Goal: Information Seeking & Learning: Learn about a topic

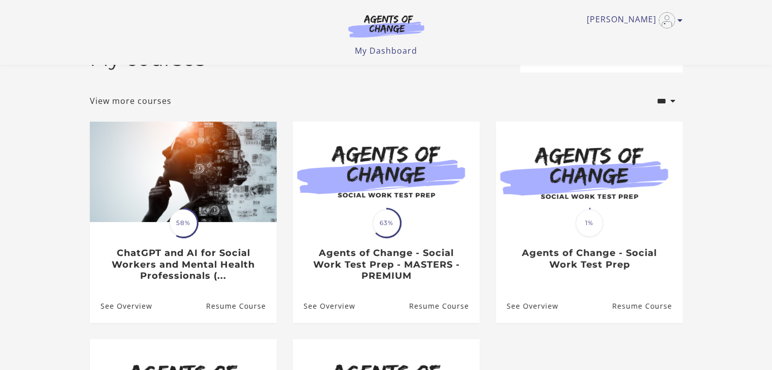
scroll to position [51, 0]
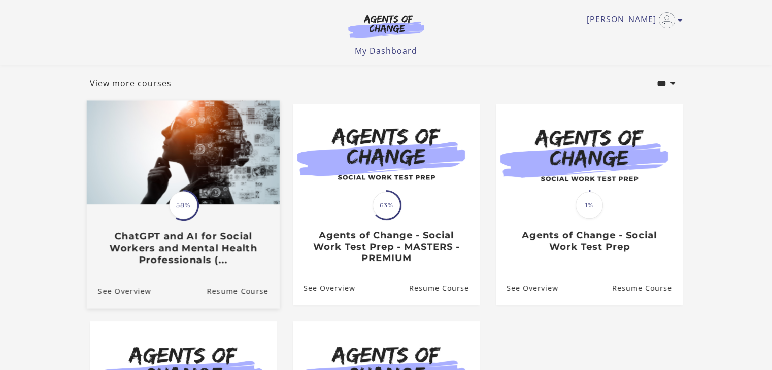
click at [195, 153] on img at bounding box center [182, 153] width 193 height 104
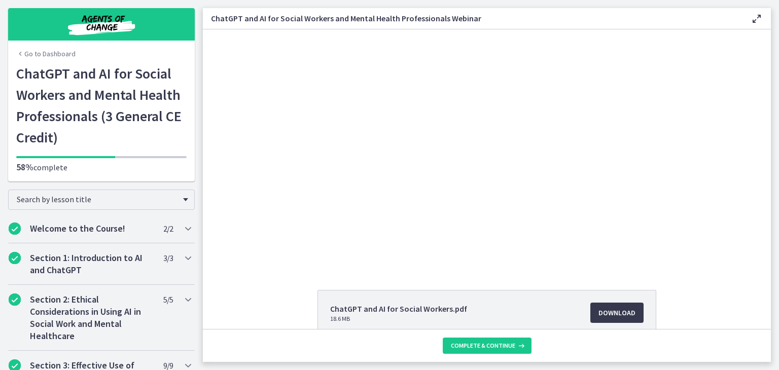
click at [247, 125] on div "Click for sound @keyframes VOLUME_SMALL_WAVE_FLASH { 0% { opacity: 0; } 33% { o…" at bounding box center [487, 147] width 568 height 237
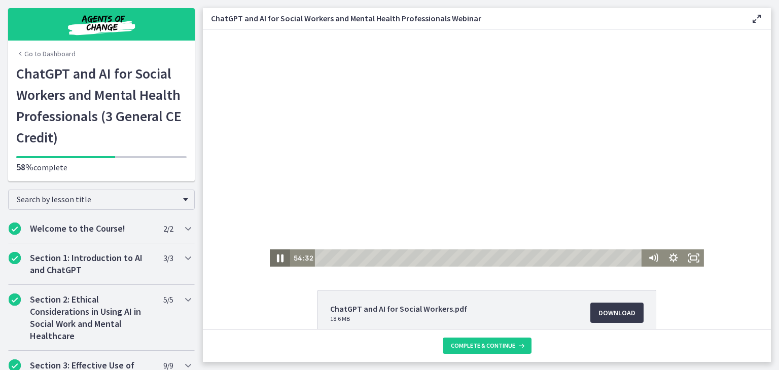
click at [278, 260] on icon "Pause" at bounding box center [280, 259] width 7 height 8
click at [271, 262] on icon "Play Video" at bounding box center [281, 258] width 20 height 17
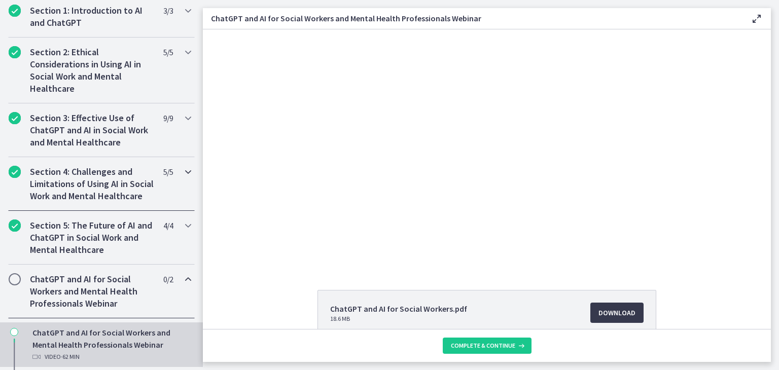
scroll to position [406, 0]
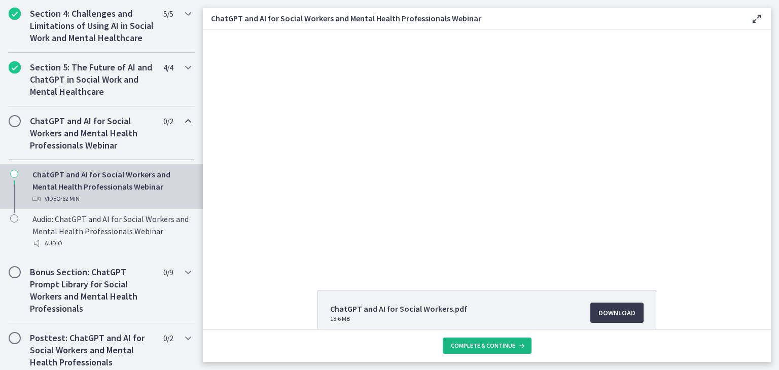
click at [515, 345] on icon at bounding box center [520, 346] width 10 height 8
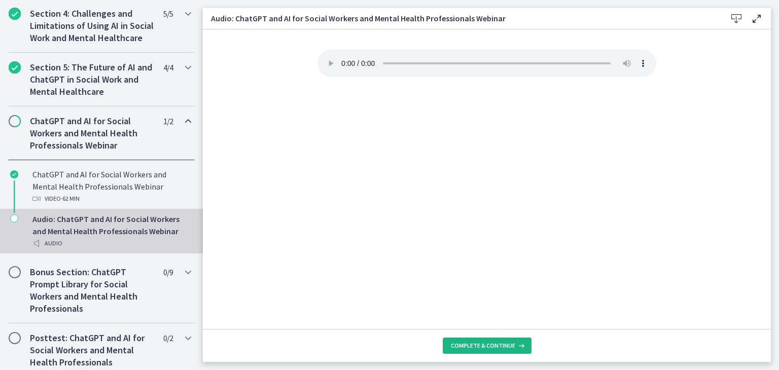
click at [479, 347] on span "Complete & continue" at bounding box center [483, 346] width 64 height 8
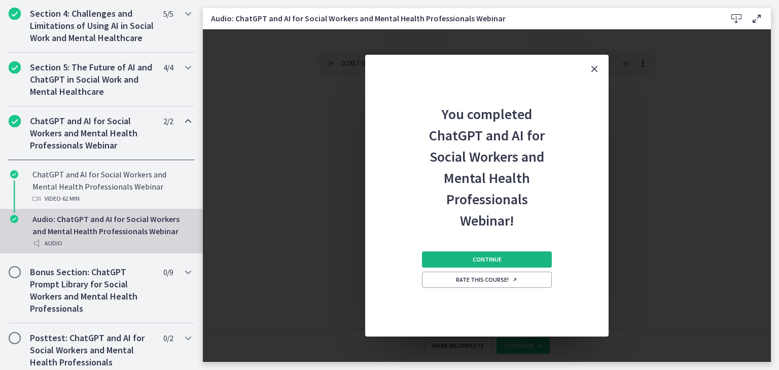
click at [455, 261] on button "Continue" at bounding box center [487, 260] width 130 height 16
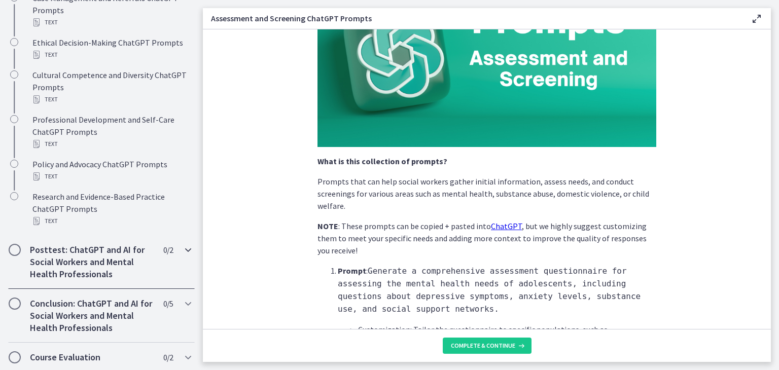
scroll to position [783, 0]
click at [79, 258] on h2 "Posttest: ChatGPT and AI for Social Workers and Mental Health Professionals" at bounding box center [92, 262] width 124 height 37
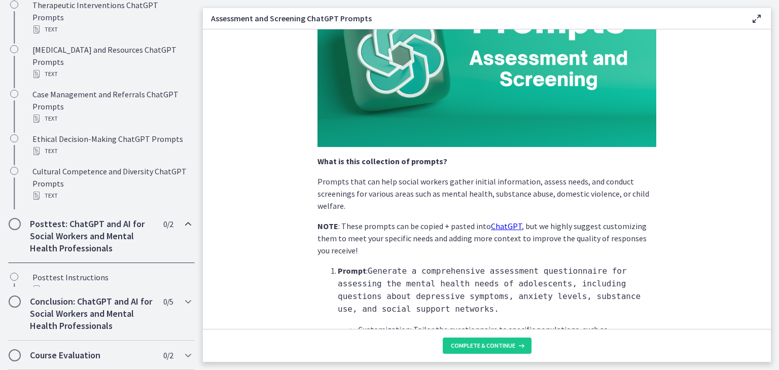
scroll to position [495, 0]
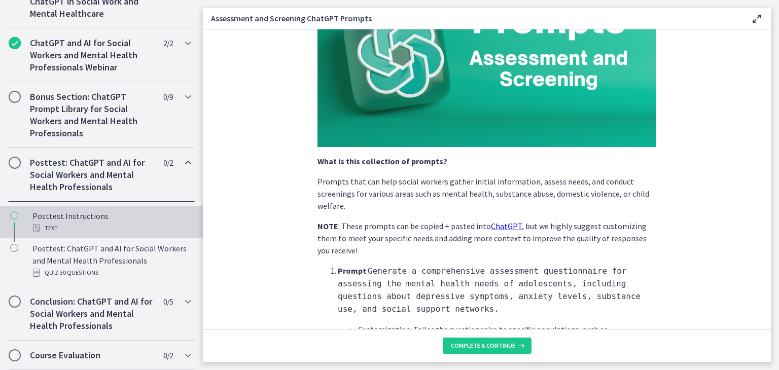
click at [64, 214] on div "Posttest Instructions Text" at bounding box center [111, 222] width 158 height 24
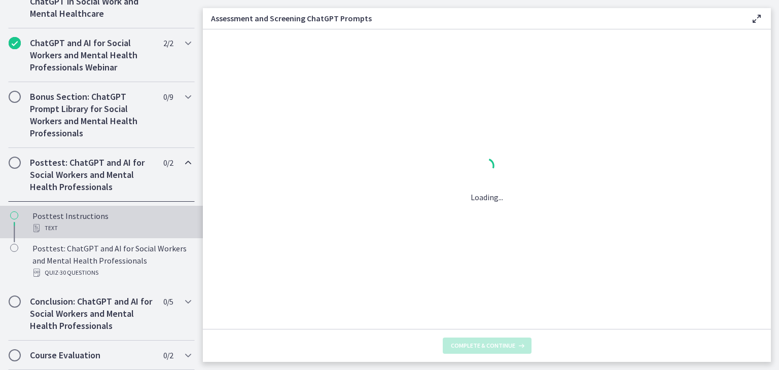
scroll to position [0, 0]
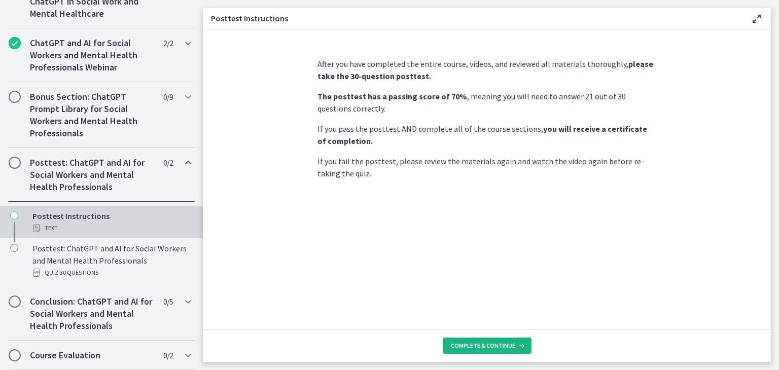
click at [473, 343] on span "Complete & continue" at bounding box center [483, 346] width 64 height 8
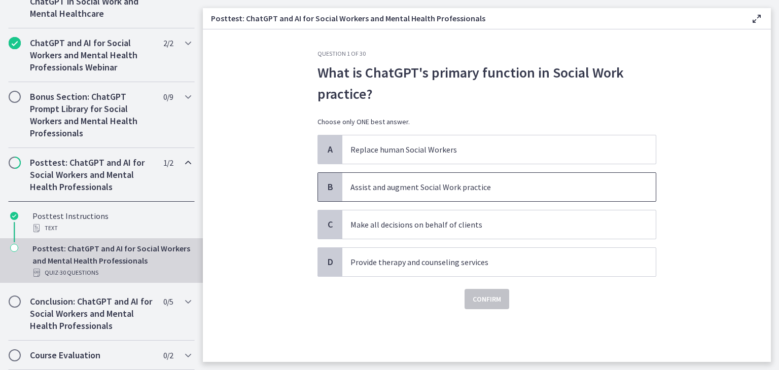
click at [373, 187] on p "Assist and augment Social Work practice" at bounding box center [489, 187] width 277 height 12
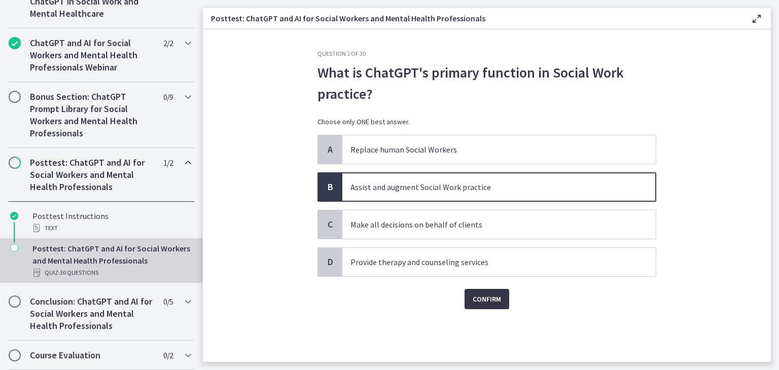
click at [496, 299] on span "Confirm" at bounding box center [487, 299] width 28 height 12
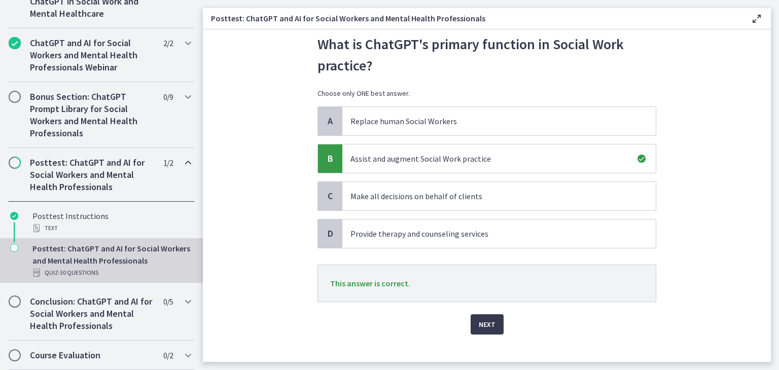
scroll to position [41, 0]
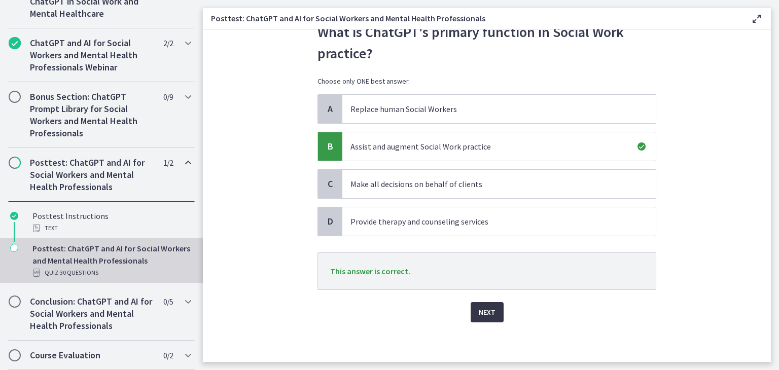
click at [494, 310] on button "Next" at bounding box center [487, 312] width 33 height 20
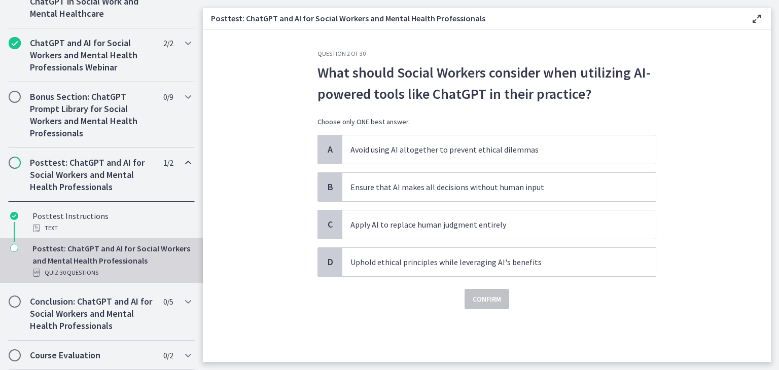
scroll to position [0, 0]
click at [404, 263] on p "Uphold ethical principles while leveraging AI's benefits" at bounding box center [489, 262] width 277 height 12
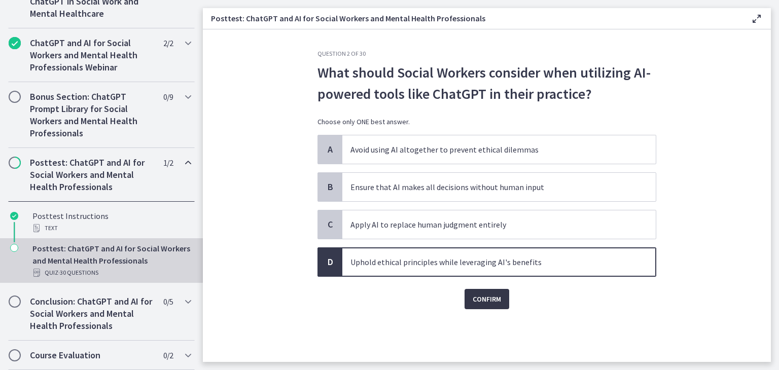
click at [485, 305] on button "Confirm" at bounding box center [487, 299] width 45 height 20
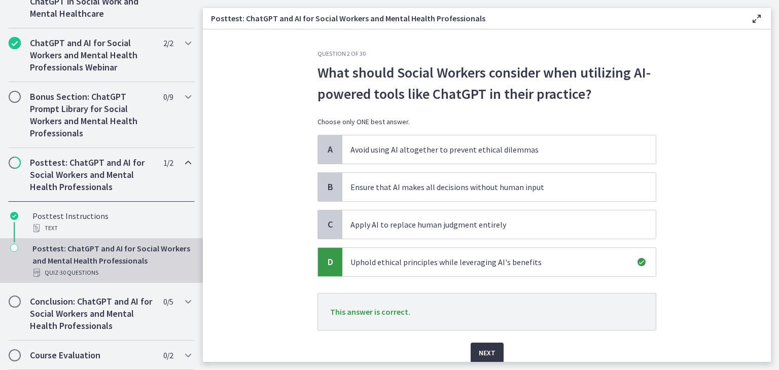
click at [483, 349] on span "Next" at bounding box center [487, 353] width 17 height 12
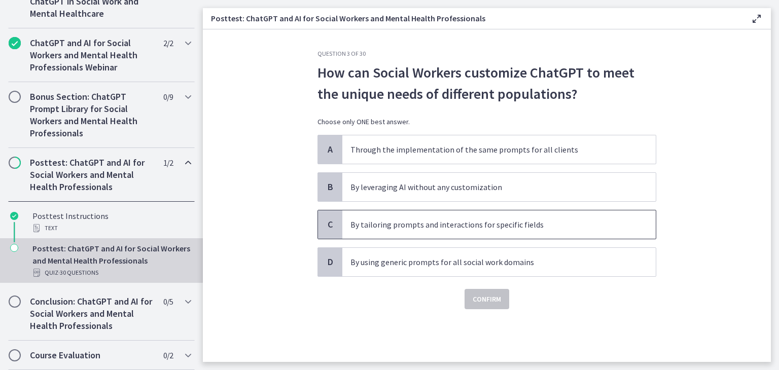
click at [392, 220] on p "By tailoring prompts and interactions for specific fields" at bounding box center [489, 225] width 277 height 12
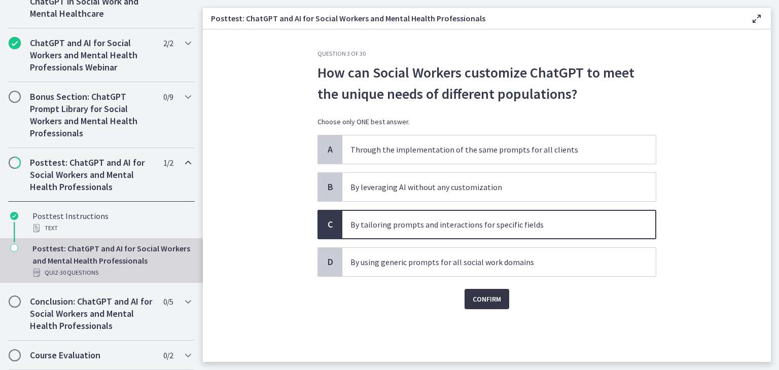
click at [501, 290] on button "Confirm" at bounding box center [487, 299] width 45 height 20
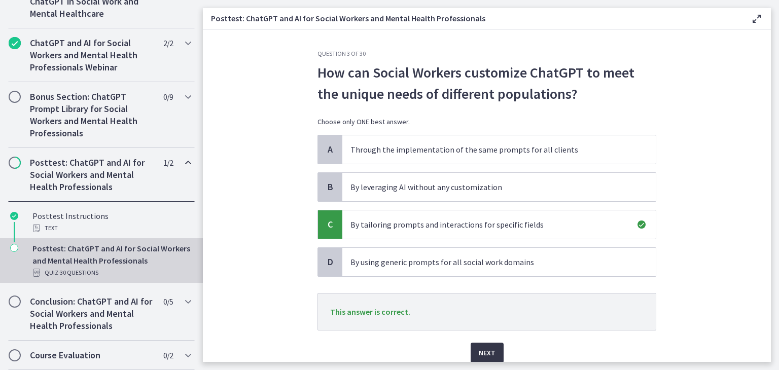
click at [488, 348] on span "Next" at bounding box center [487, 353] width 17 height 12
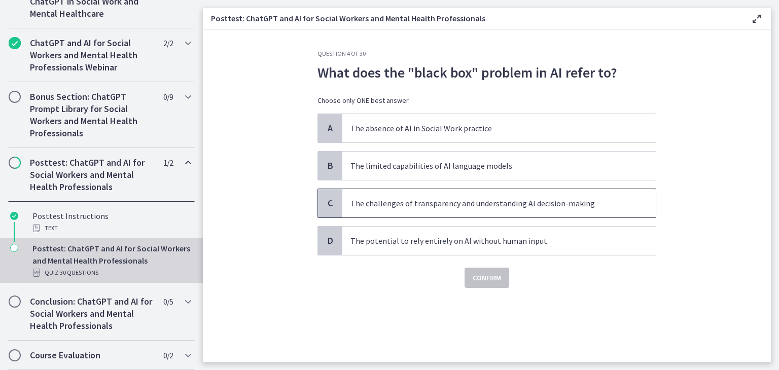
click at [385, 203] on p "The challenges of transparency and understanding AI decision-making" at bounding box center [489, 203] width 277 height 12
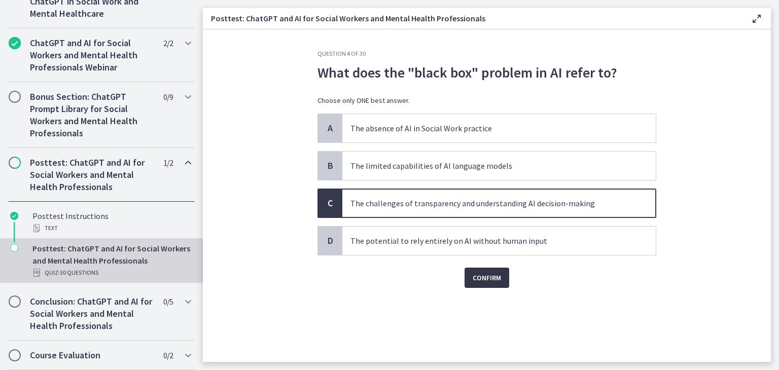
click at [491, 275] on span "Confirm" at bounding box center [487, 278] width 28 height 12
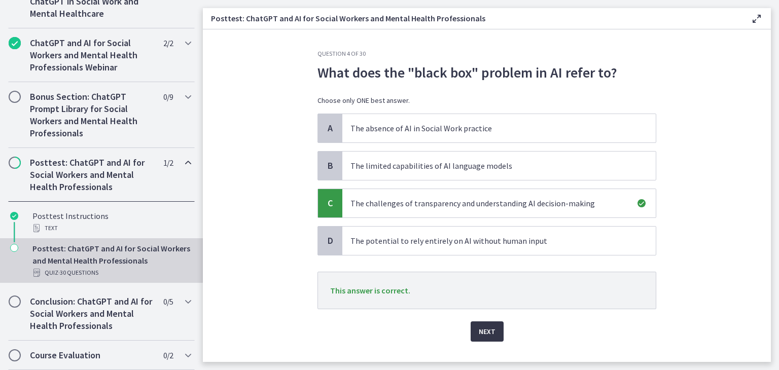
click at [486, 329] on span "Next" at bounding box center [487, 332] width 17 height 12
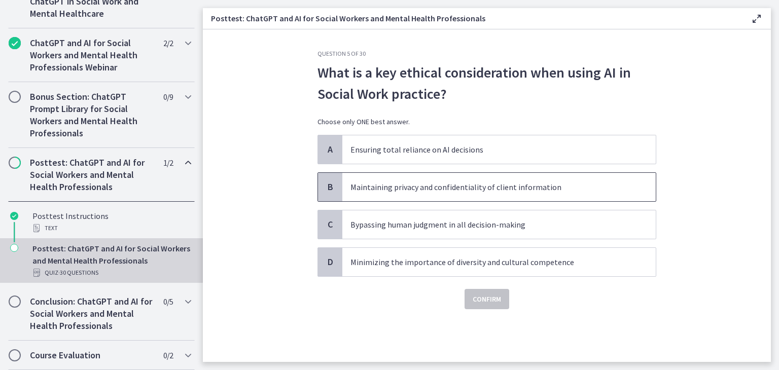
click at [369, 189] on p "Maintaining privacy and confidentiality of client information" at bounding box center [489, 187] width 277 height 12
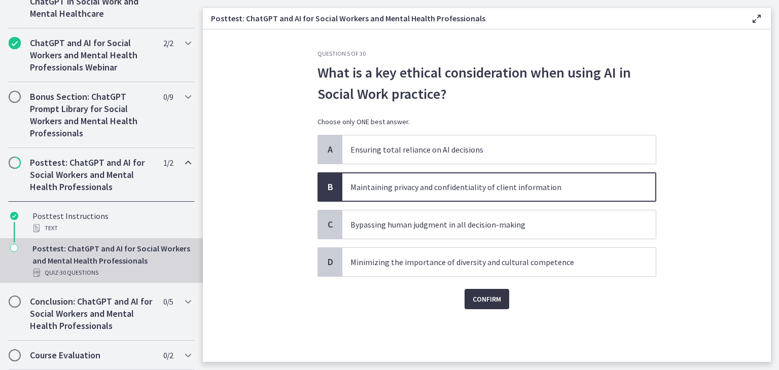
click at [501, 296] on span "Confirm" at bounding box center [487, 299] width 28 height 12
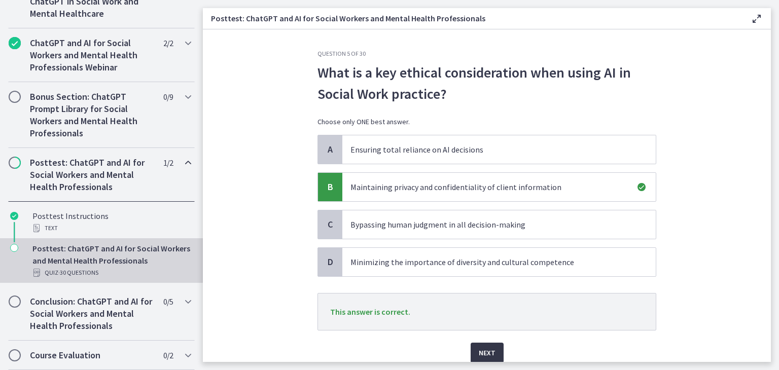
click at [488, 350] on span "Next" at bounding box center [487, 353] width 17 height 12
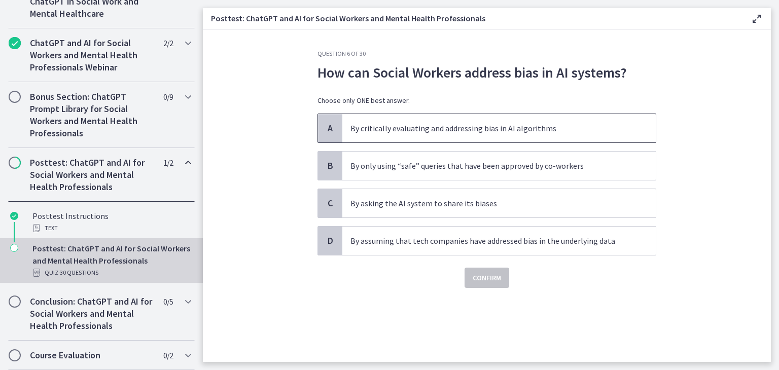
click at [426, 132] on p "By critically evaluating and addressing bias in AI algorithms" at bounding box center [489, 128] width 277 height 12
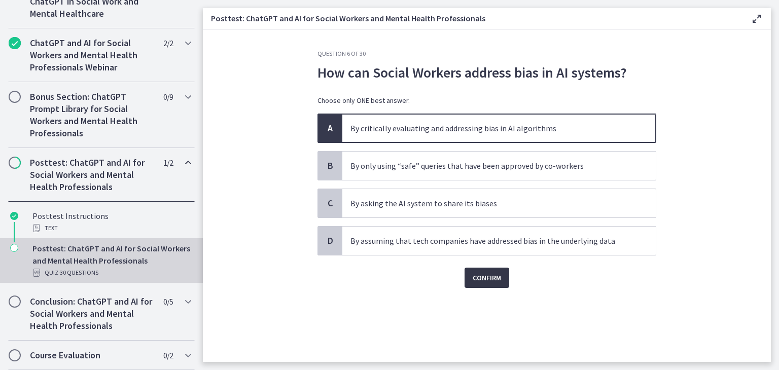
click at [478, 275] on span "Confirm" at bounding box center [487, 278] width 28 height 12
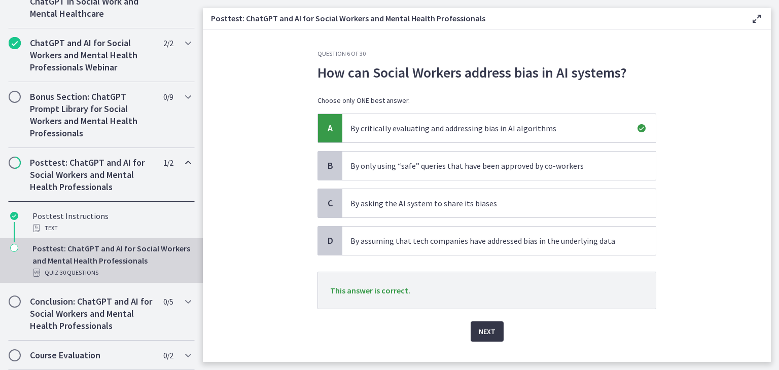
click at [484, 332] on span "Next" at bounding box center [487, 332] width 17 height 12
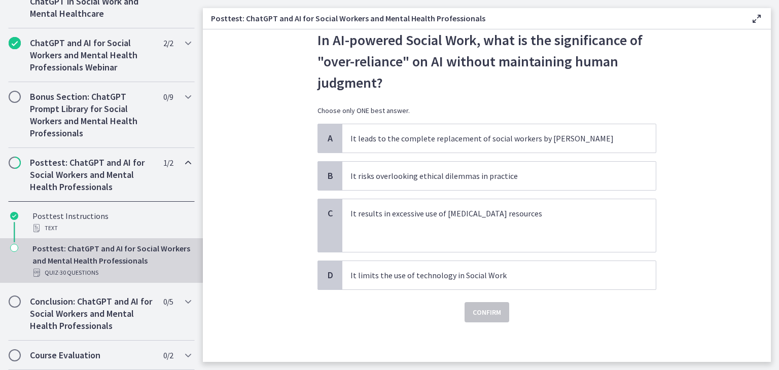
scroll to position [32, 0]
click at [396, 181] on span "It risks overlooking ethical dilemmas in practice" at bounding box center [499, 176] width 314 height 28
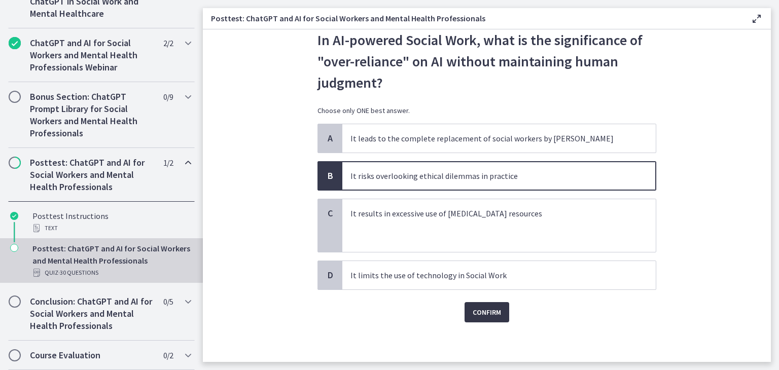
click at [481, 306] on span "Confirm" at bounding box center [487, 312] width 28 height 12
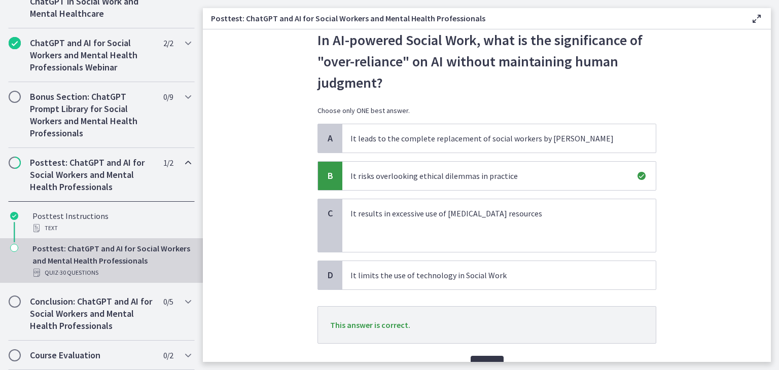
click at [490, 360] on span "Next" at bounding box center [487, 366] width 17 height 12
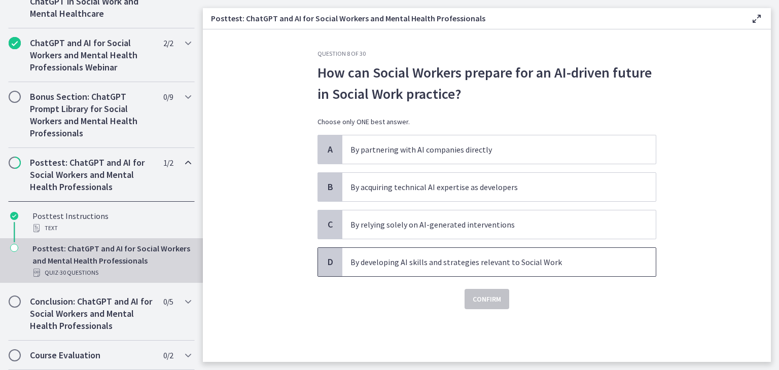
click at [436, 267] on p "By developing AI skills and strategies relevant to Social Work" at bounding box center [489, 262] width 277 height 12
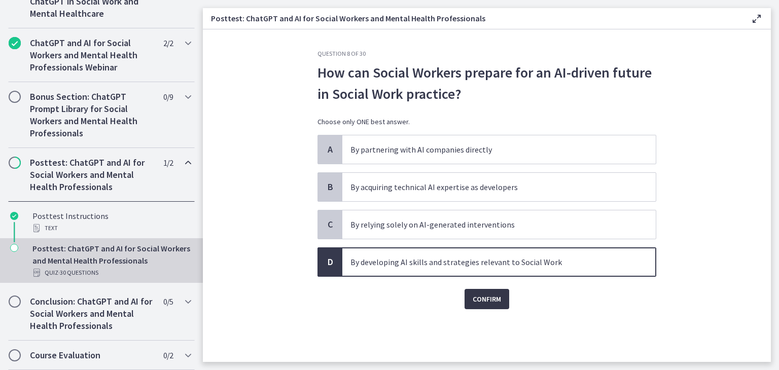
click at [470, 296] on button "Confirm" at bounding box center [487, 299] width 45 height 20
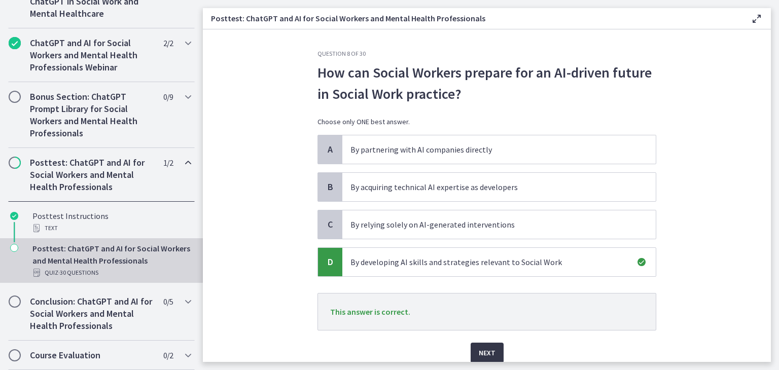
click at [486, 352] on span "Next" at bounding box center [487, 353] width 17 height 12
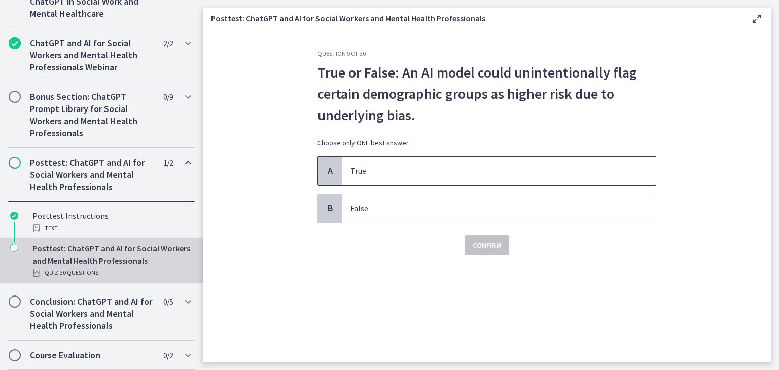
click at [380, 168] on p "True" at bounding box center [489, 171] width 277 height 12
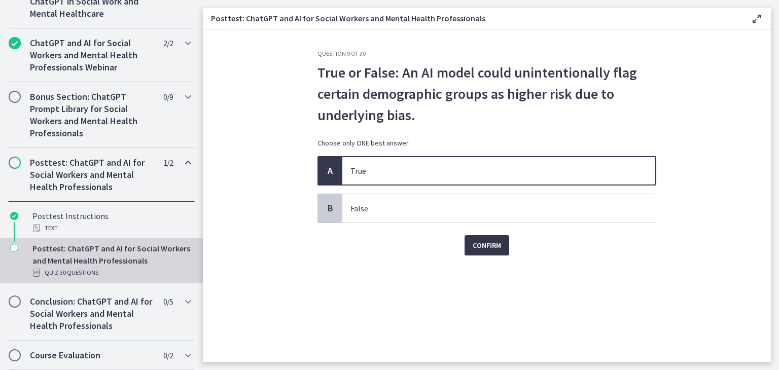
click at [488, 251] on button "Confirm" at bounding box center [487, 245] width 45 height 20
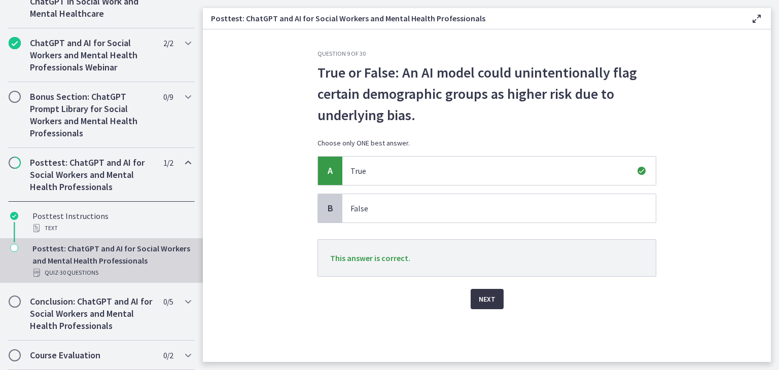
click at [498, 305] on button "Next" at bounding box center [487, 299] width 33 height 20
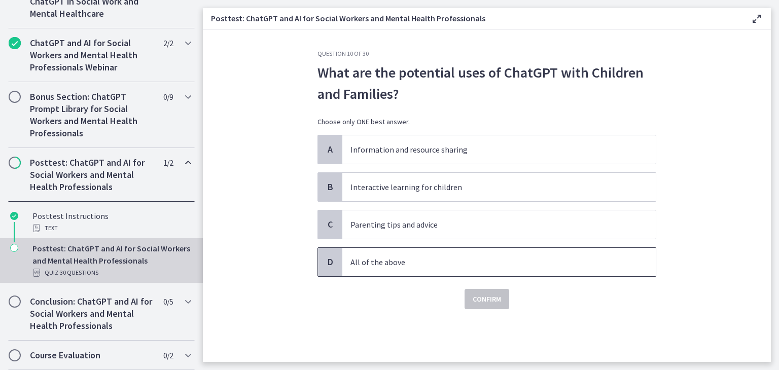
click at [413, 263] on p "All of the above" at bounding box center [489, 262] width 277 height 12
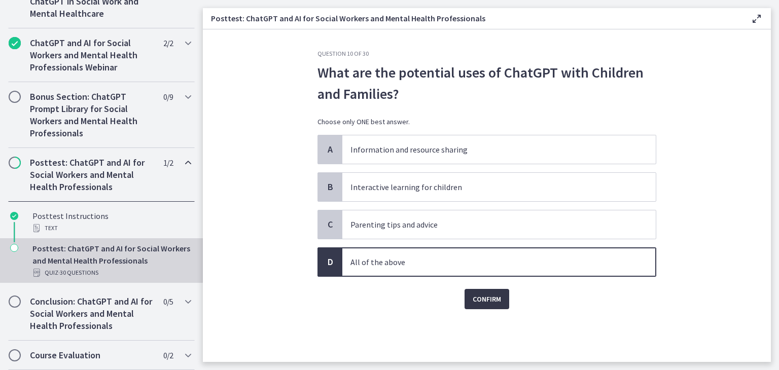
click at [482, 297] on span "Confirm" at bounding box center [487, 299] width 28 height 12
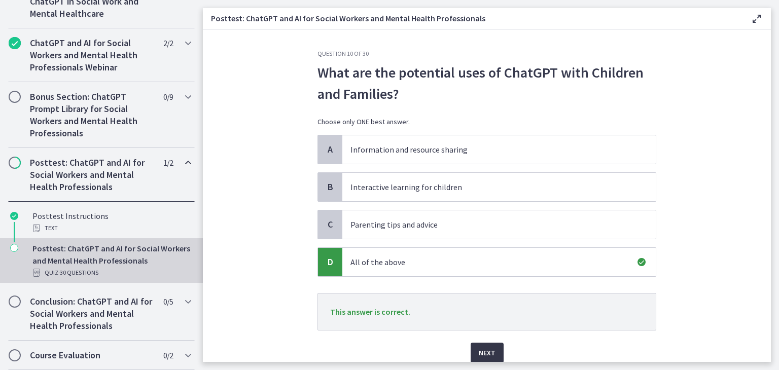
click at [486, 355] on span "Next" at bounding box center [487, 353] width 17 height 12
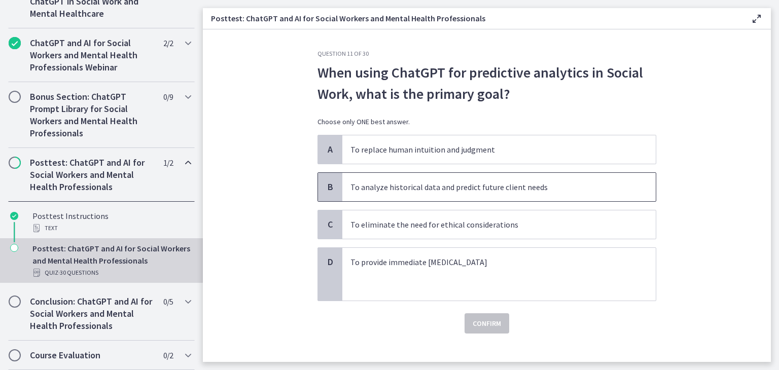
click at [438, 189] on p "To analyze historical data and predict future client needs" at bounding box center [489, 187] width 277 height 12
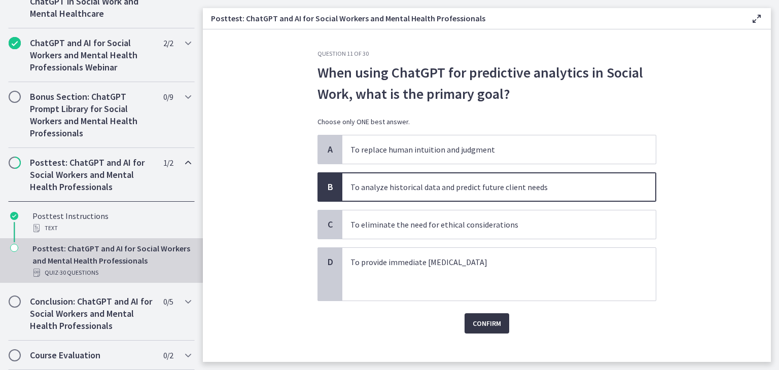
click at [483, 324] on span "Confirm" at bounding box center [487, 324] width 28 height 12
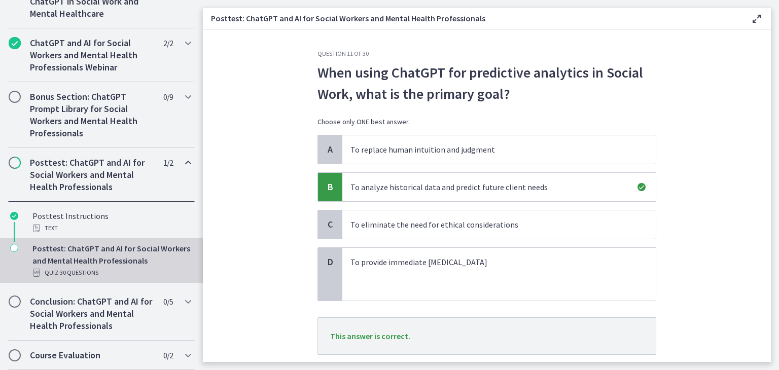
scroll to position [51, 0]
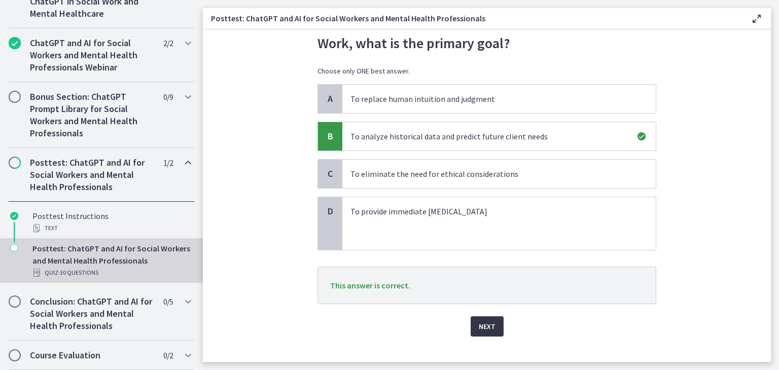
click at [487, 327] on span "Next" at bounding box center [487, 327] width 17 height 12
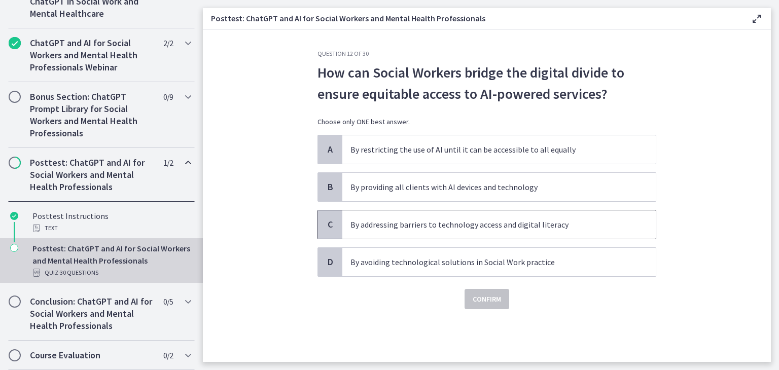
click at [395, 230] on p "By addressing barriers to technology access and digital literacy" at bounding box center [489, 225] width 277 height 12
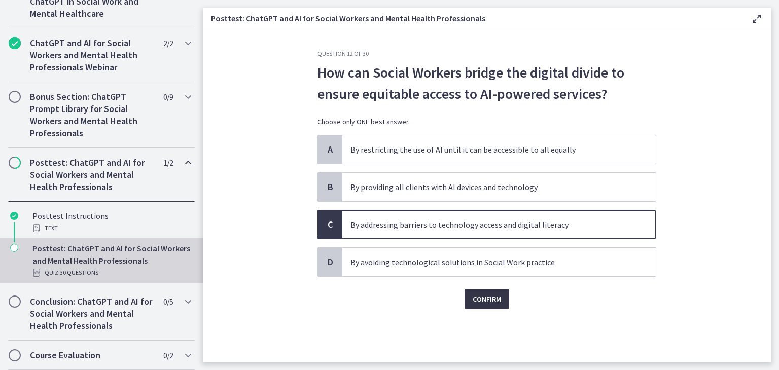
click at [501, 300] on button "Confirm" at bounding box center [487, 299] width 45 height 20
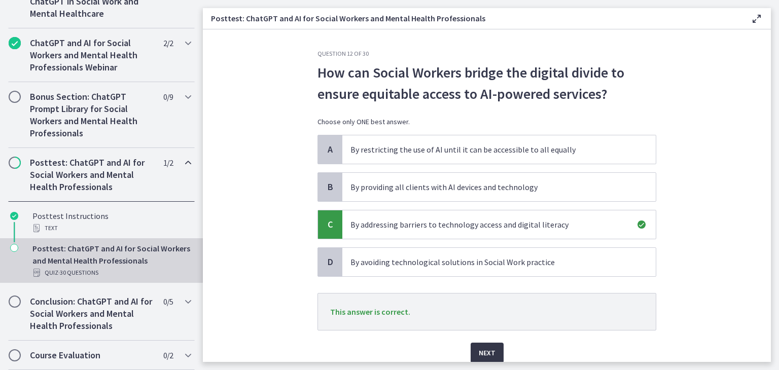
click at [483, 348] on span "Next" at bounding box center [487, 353] width 17 height 12
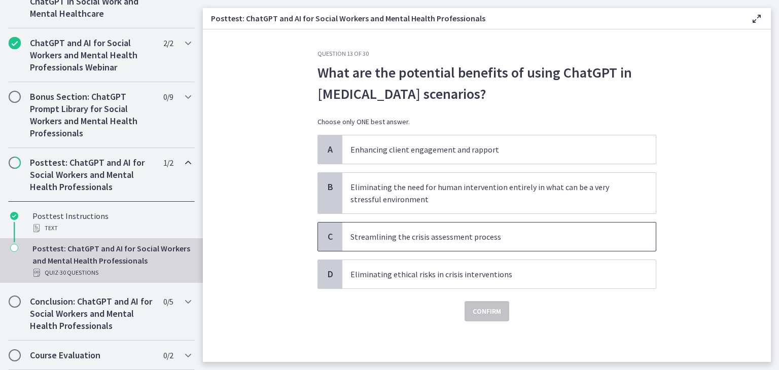
click at [434, 240] on p "Streamlining the crisis assessment process" at bounding box center [489, 237] width 277 height 12
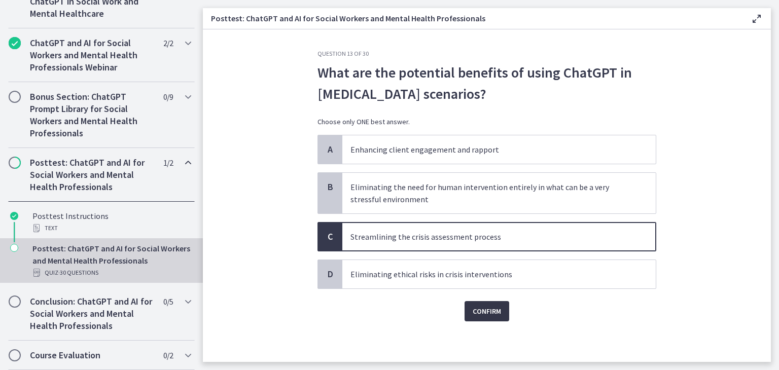
click at [495, 313] on span "Confirm" at bounding box center [487, 311] width 28 height 12
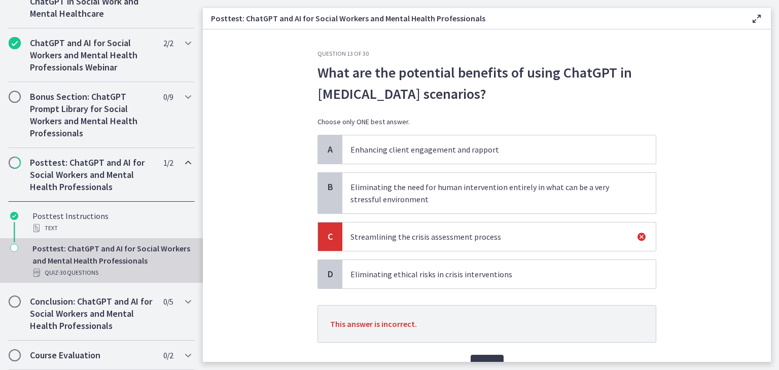
scroll to position [51, 0]
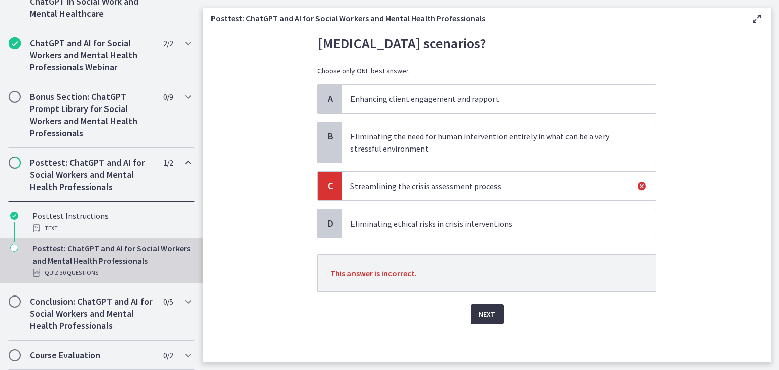
click at [485, 315] on span "Next" at bounding box center [487, 314] width 17 height 12
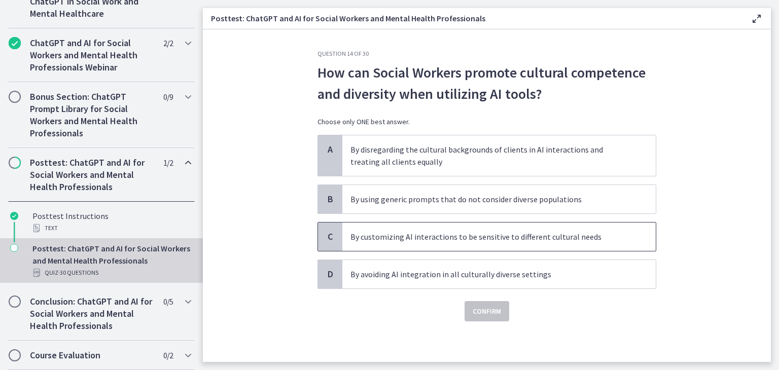
click at [406, 233] on p "By customizing AI interactions to be sensitive to different cultural needs" at bounding box center [489, 237] width 277 height 12
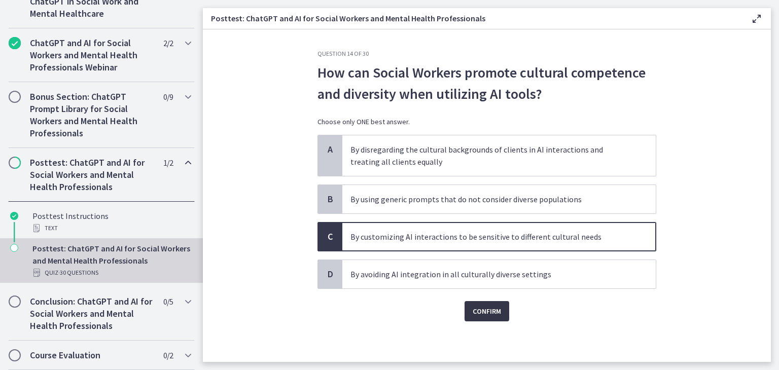
click at [501, 315] on span "Confirm" at bounding box center [487, 311] width 28 height 12
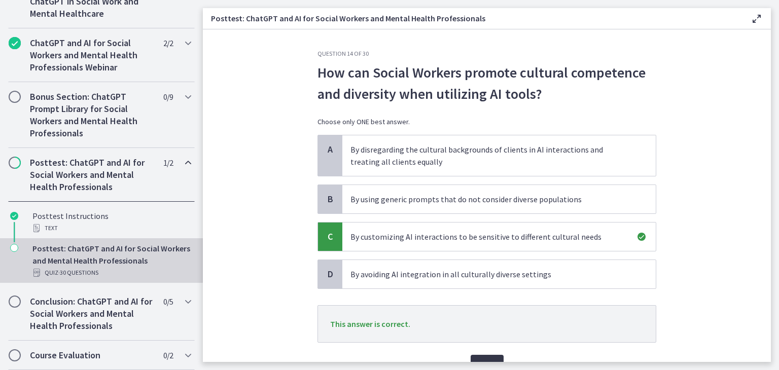
click at [493, 357] on button "Next" at bounding box center [487, 365] width 33 height 20
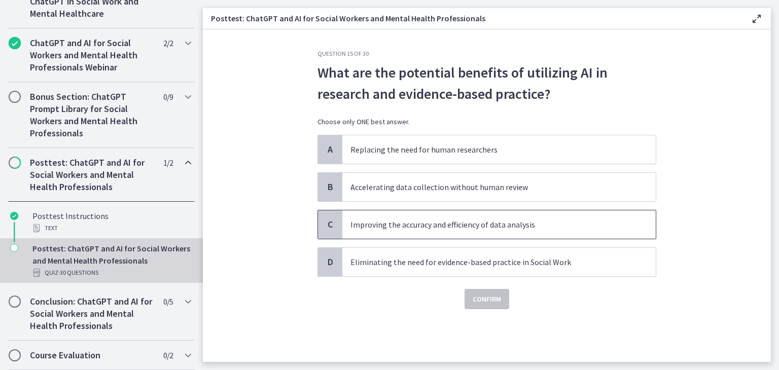
click at [461, 228] on p "Improving the accuracy and efficiency of data analysis" at bounding box center [489, 225] width 277 height 12
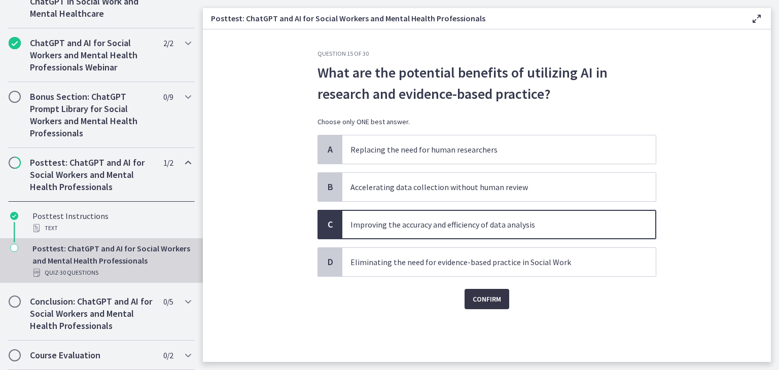
click at [481, 298] on span "Confirm" at bounding box center [487, 299] width 28 height 12
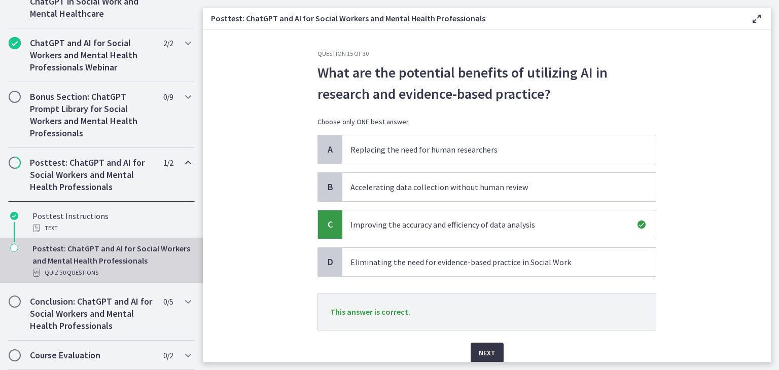
click at [479, 347] on span "Next" at bounding box center [487, 353] width 17 height 12
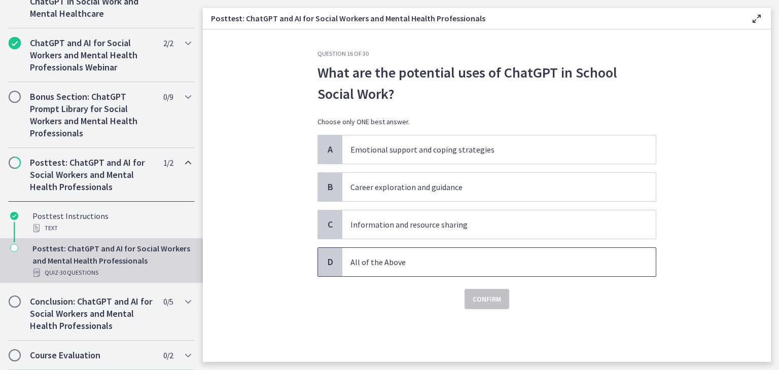
click at [404, 257] on p "All of the Above" at bounding box center [489, 262] width 277 height 12
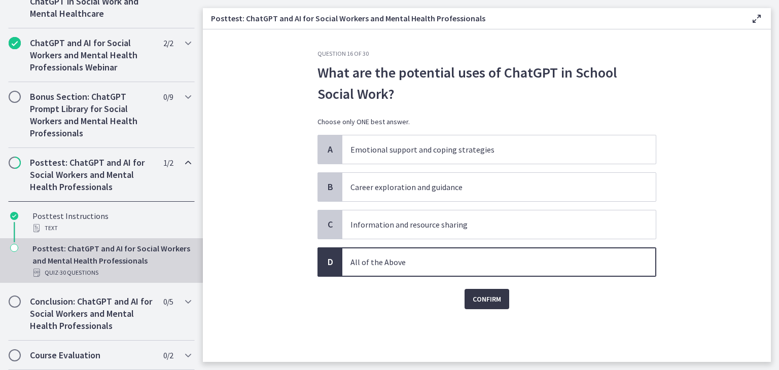
click at [473, 296] on span "Confirm" at bounding box center [487, 299] width 28 height 12
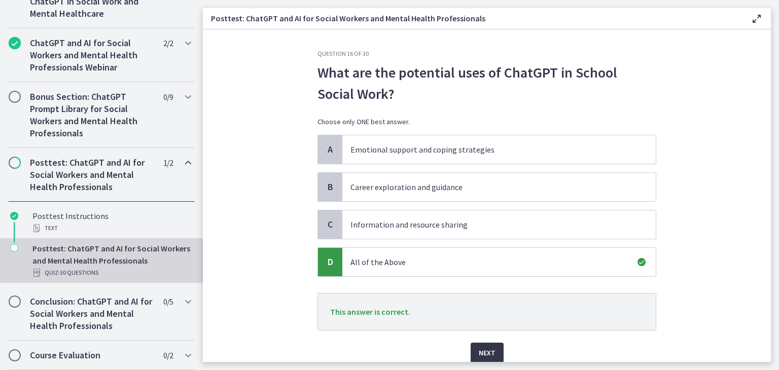
click at [479, 347] on span "Next" at bounding box center [487, 353] width 17 height 12
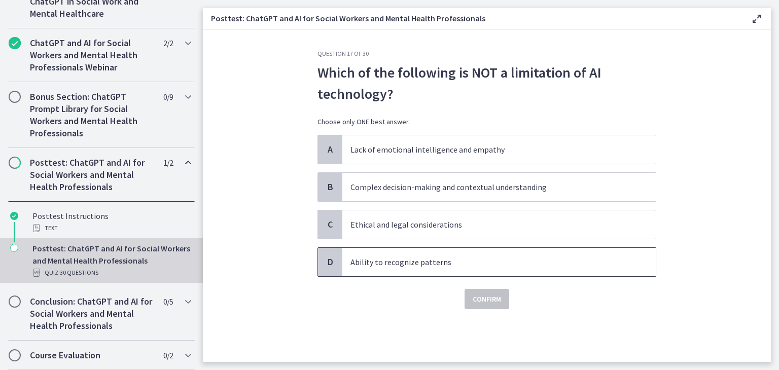
click at [412, 263] on p "Ability to recognize patterns" at bounding box center [489, 262] width 277 height 12
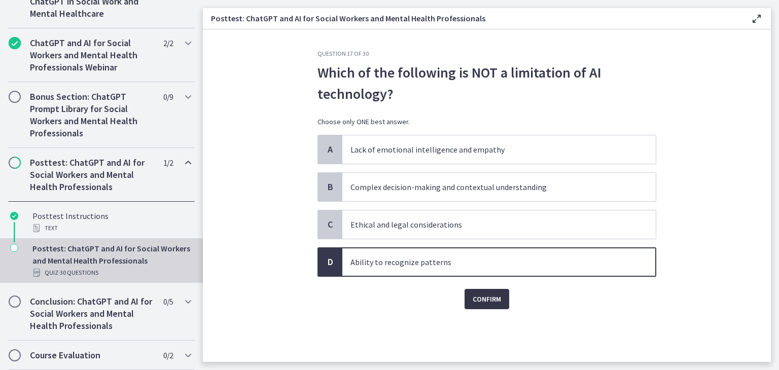
click at [489, 299] on span "Confirm" at bounding box center [487, 299] width 28 height 12
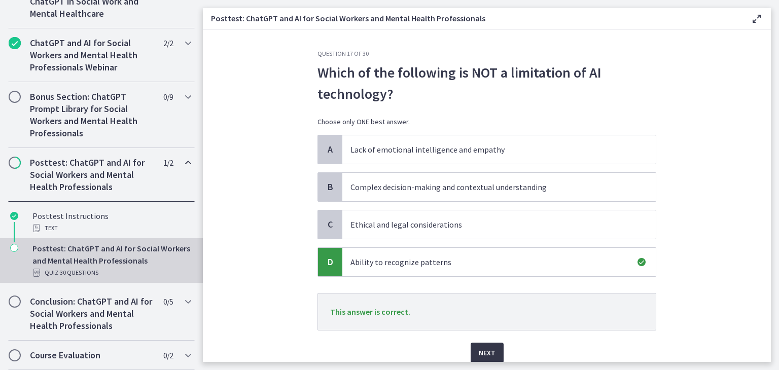
click at [493, 352] on button "Next" at bounding box center [487, 353] width 33 height 20
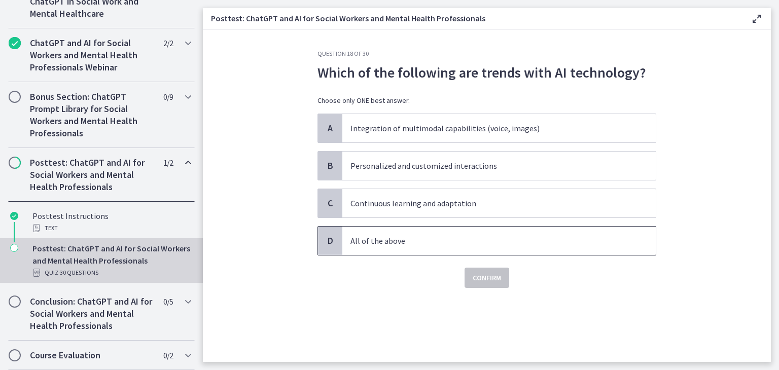
click at [394, 252] on span "All of the above" at bounding box center [499, 241] width 314 height 28
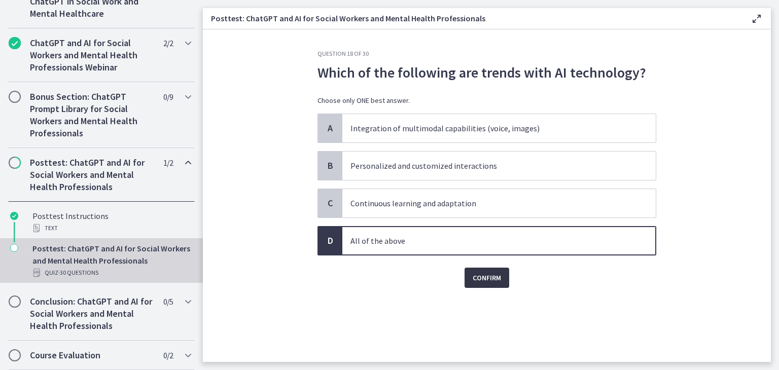
click at [475, 275] on span "Confirm" at bounding box center [487, 278] width 28 height 12
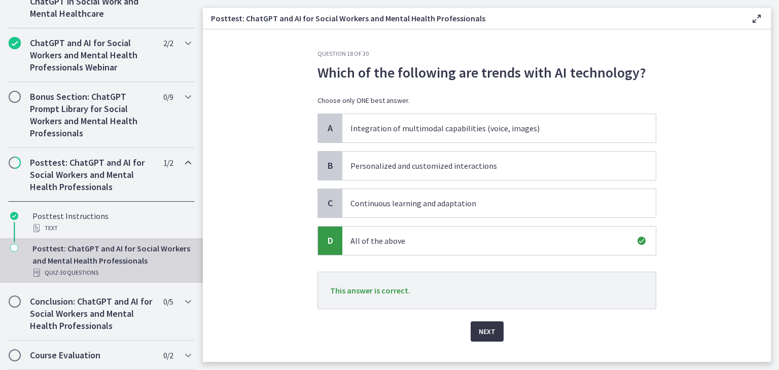
click at [473, 326] on button "Next" at bounding box center [487, 332] width 33 height 20
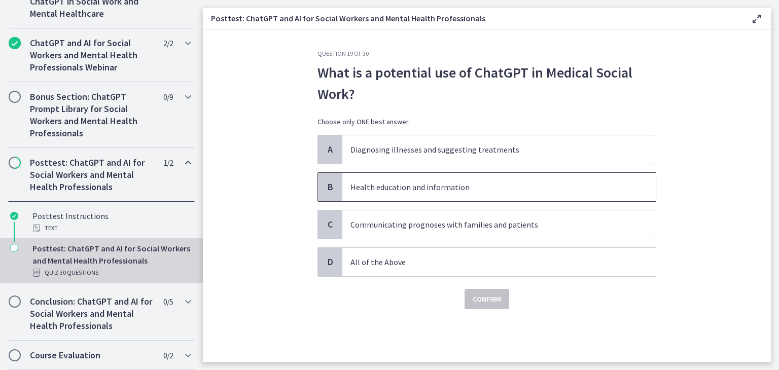
click at [453, 190] on p "Health education and information" at bounding box center [489, 187] width 277 height 12
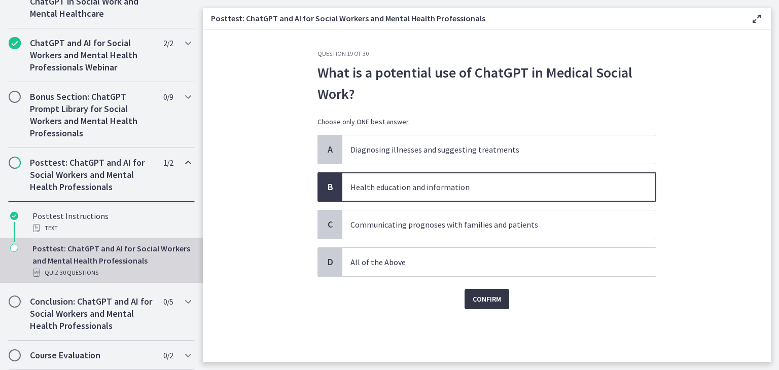
click at [484, 297] on span "Confirm" at bounding box center [487, 299] width 28 height 12
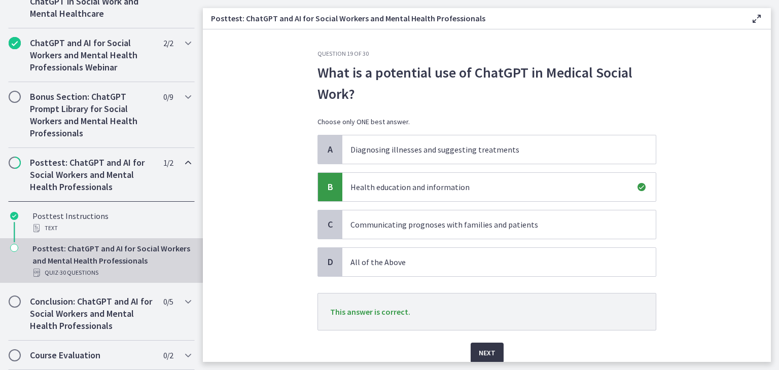
click at [490, 352] on span "Next" at bounding box center [487, 353] width 17 height 12
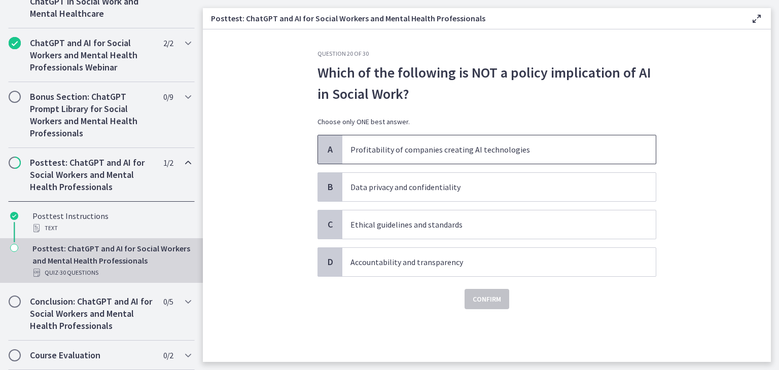
click at [430, 148] on p "Profitability of companies creating AI technologies" at bounding box center [489, 150] width 277 height 12
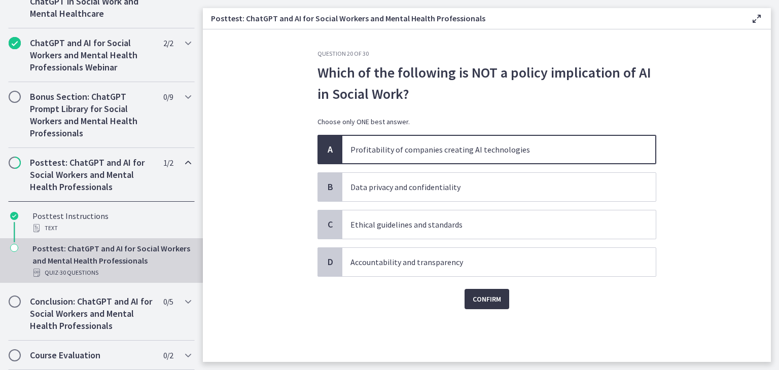
click at [491, 301] on span "Confirm" at bounding box center [487, 299] width 28 height 12
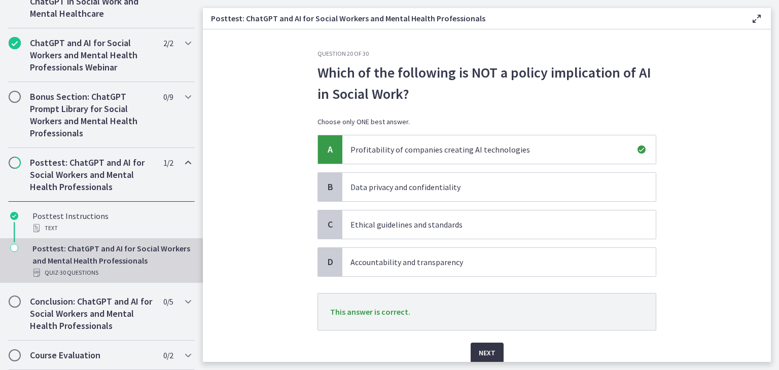
click at [487, 354] on span "Next" at bounding box center [487, 353] width 17 height 12
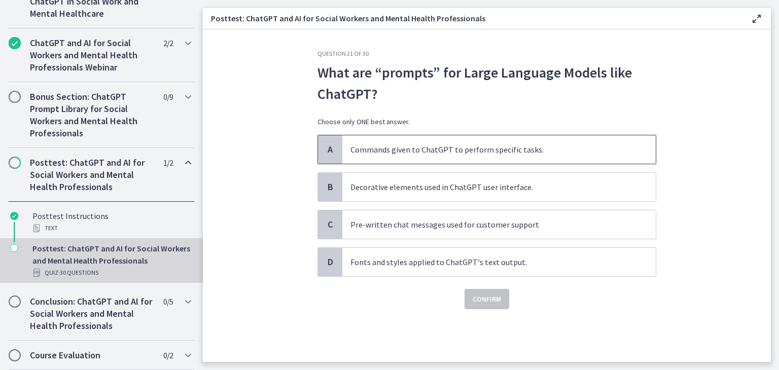
click at [522, 159] on span "Commands given to ChatGPT to perform specific tasks." at bounding box center [499, 149] width 314 height 28
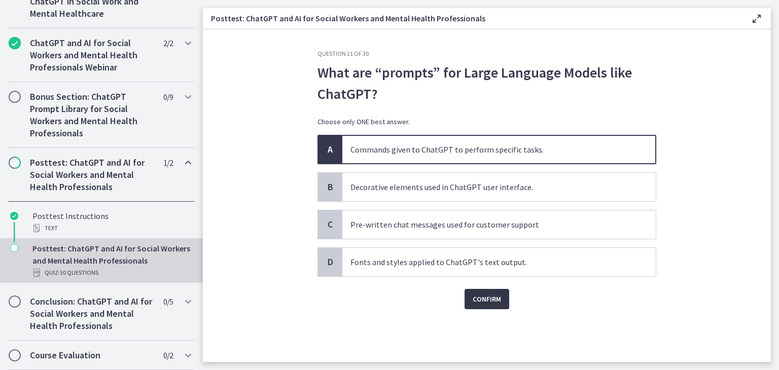
click at [493, 304] on span "Confirm" at bounding box center [487, 299] width 28 height 12
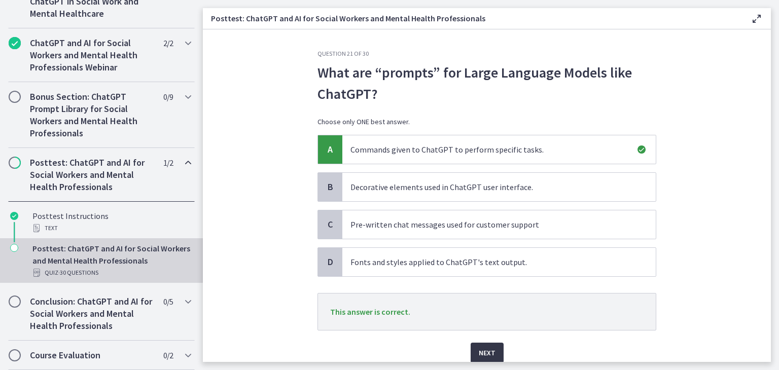
click at [490, 354] on span "Next" at bounding box center [487, 353] width 17 height 12
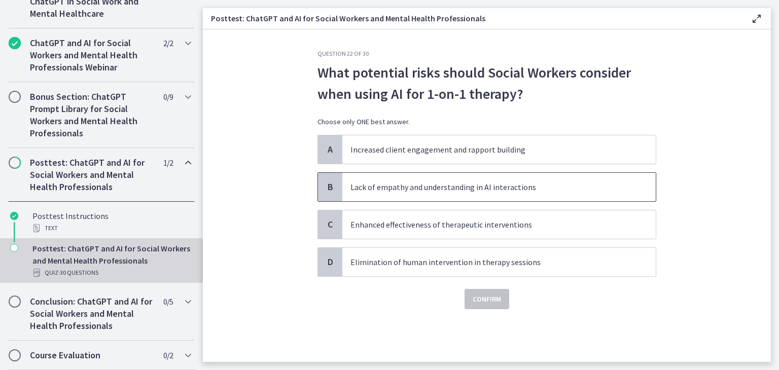
click at [427, 187] on p "Lack of empathy and understanding in AI interactions" at bounding box center [489, 187] width 277 height 12
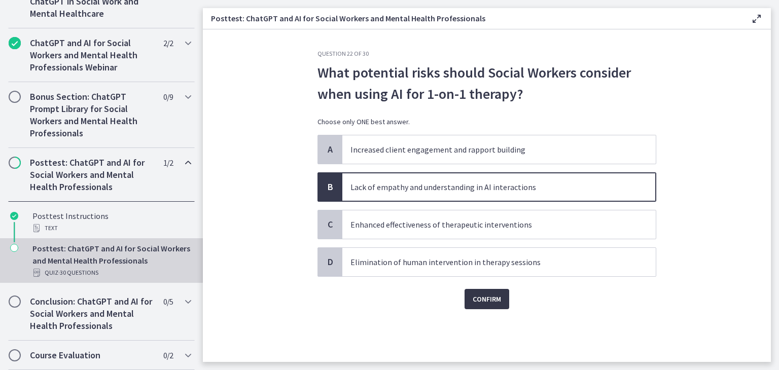
click at [499, 301] on span "Confirm" at bounding box center [487, 299] width 28 height 12
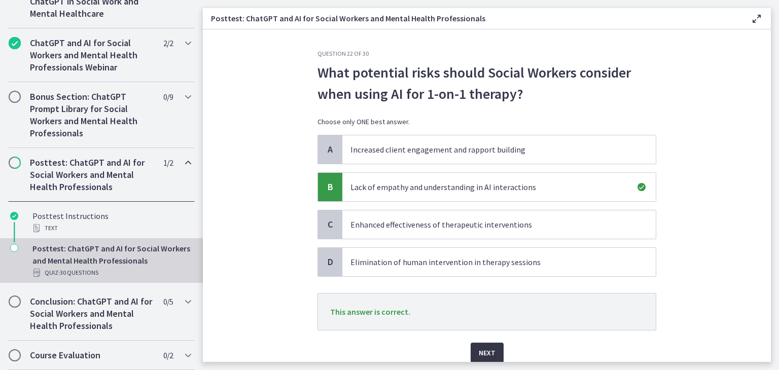
click at [485, 347] on span "Next" at bounding box center [487, 353] width 17 height 12
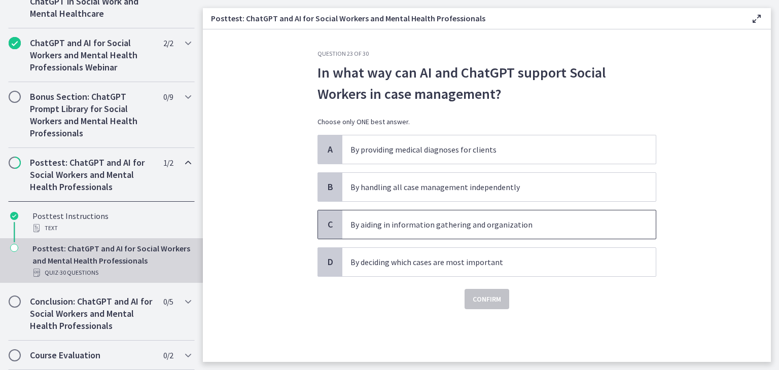
click at [500, 221] on p "By aiding in information gathering and organization" at bounding box center [489, 225] width 277 height 12
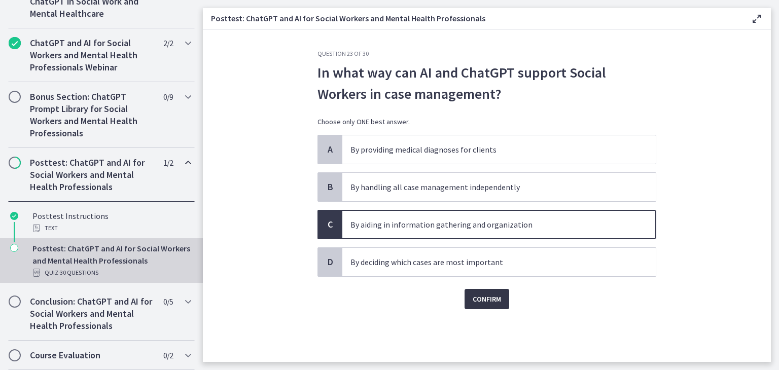
click at [492, 299] on span "Confirm" at bounding box center [487, 299] width 28 height 12
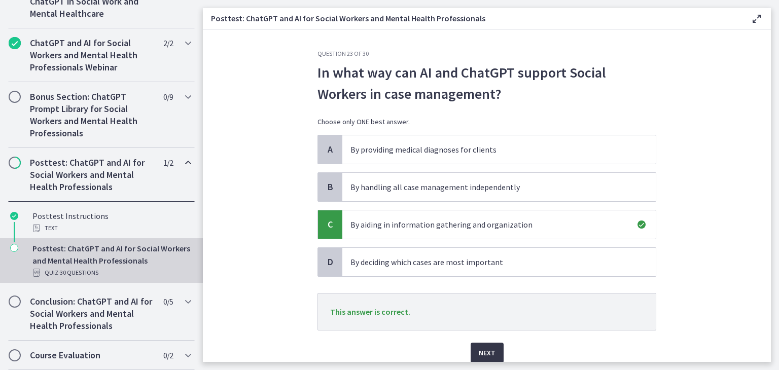
click at [481, 353] on span "Next" at bounding box center [487, 353] width 17 height 12
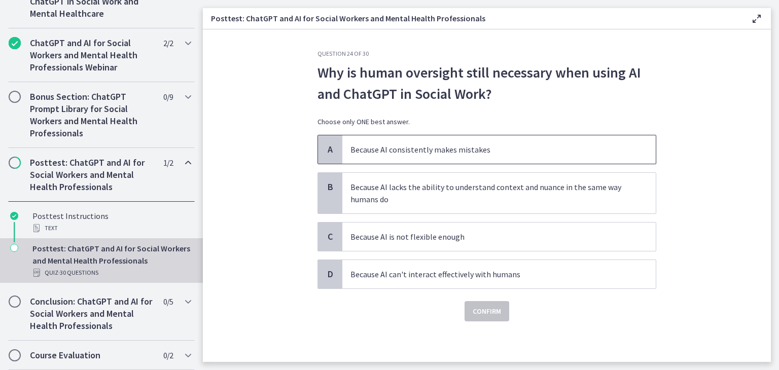
click at [509, 158] on span "Because AI consistently makes mistakes" at bounding box center [499, 149] width 314 height 28
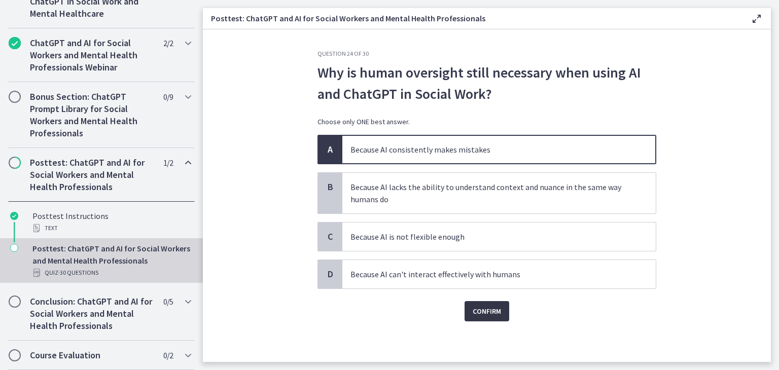
click at [501, 309] on button "Confirm" at bounding box center [487, 311] width 45 height 20
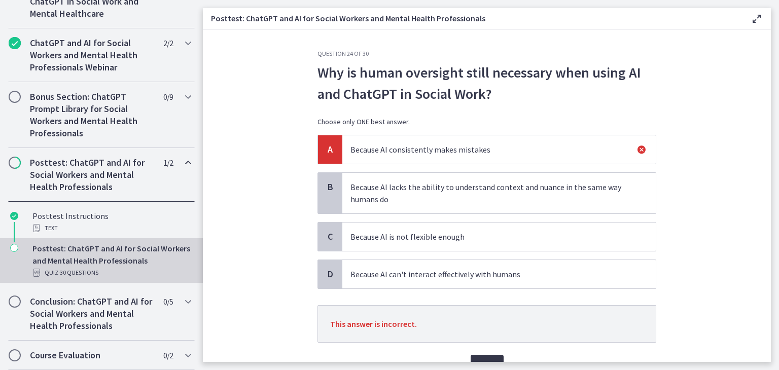
click at [482, 359] on span "Next" at bounding box center [487, 365] width 17 height 12
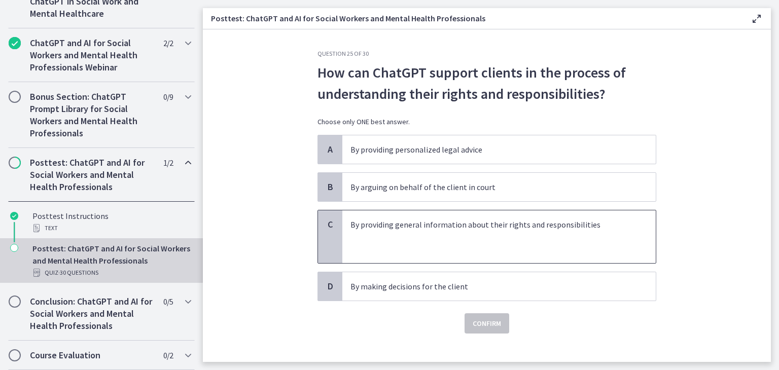
click at [410, 229] on p "By providing general information about their rights and responsibilities" at bounding box center [489, 225] width 277 height 12
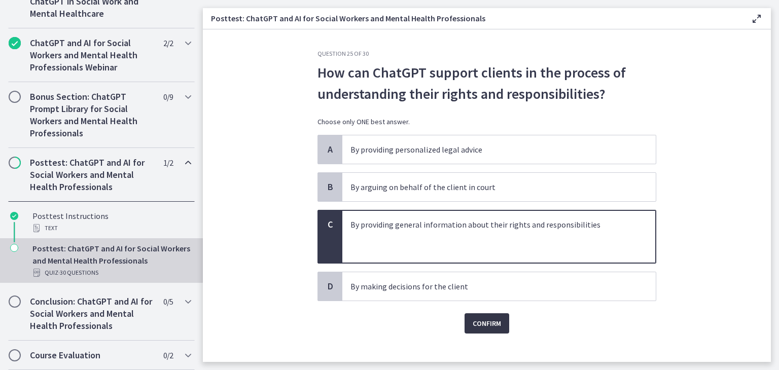
click at [474, 327] on span "Confirm" at bounding box center [487, 324] width 28 height 12
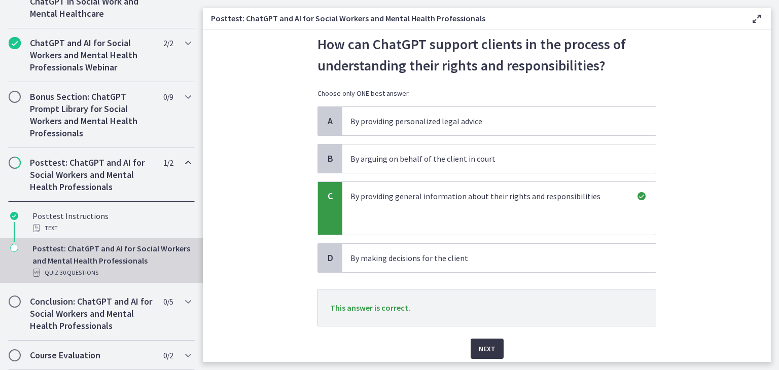
scroll to position [51, 0]
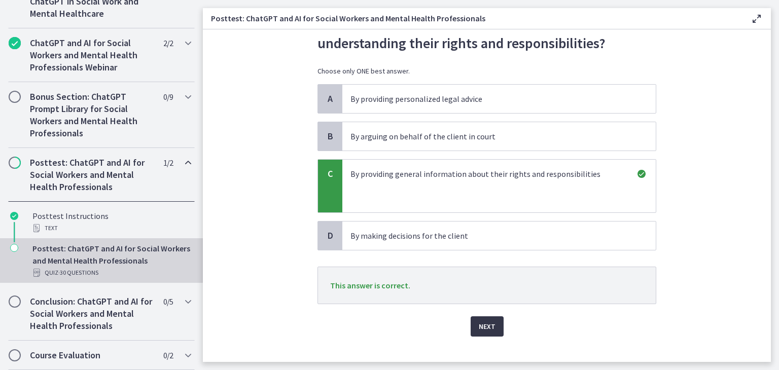
click at [479, 327] on span "Next" at bounding box center [487, 327] width 17 height 12
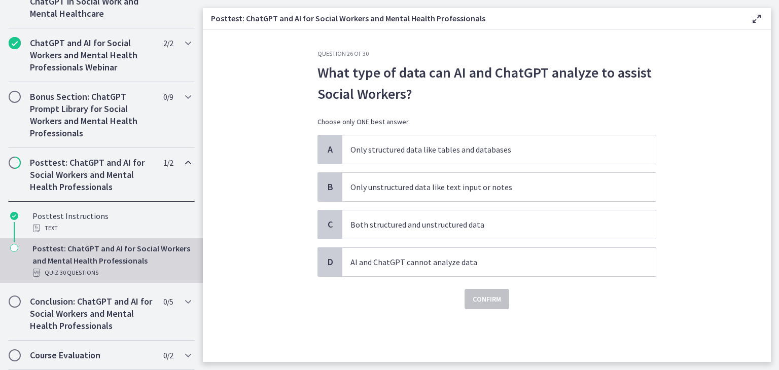
scroll to position [0, 0]
click at [412, 224] on p "Both structured and unstructured data" at bounding box center [489, 225] width 277 height 12
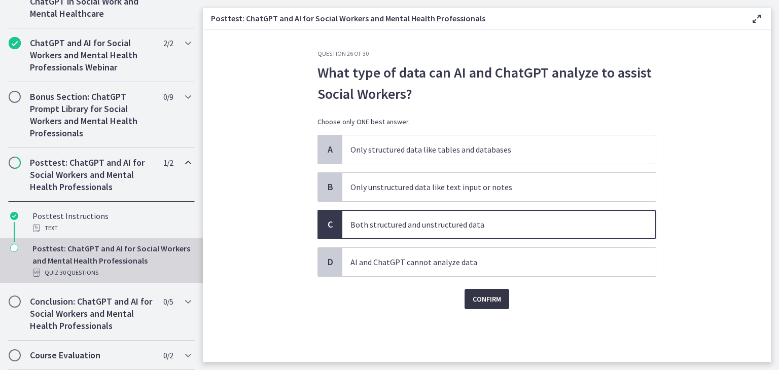
click at [500, 296] on span "Confirm" at bounding box center [487, 299] width 28 height 12
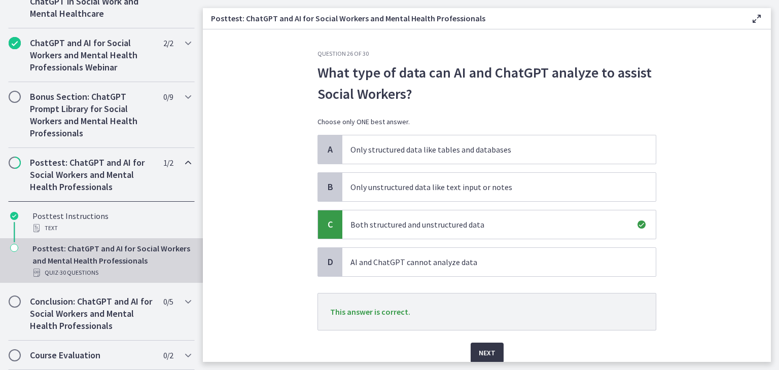
click at [491, 351] on span "Next" at bounding box center [487, 353] width 17 height 12
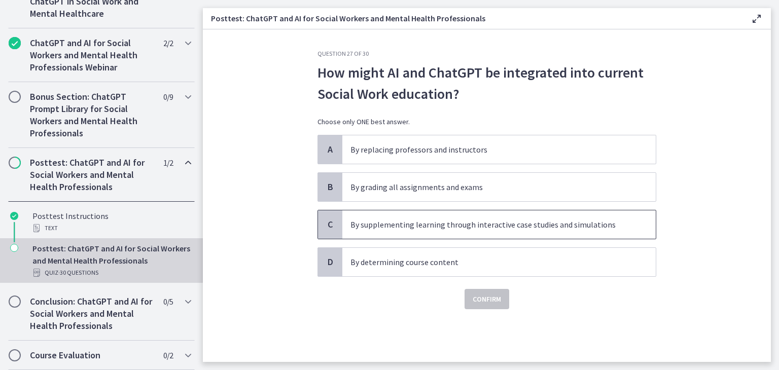
click at [420, 231] on span "By supplementing learning through interactive case studies and simulations" at bounding box center [499, 225] width 314 height 28
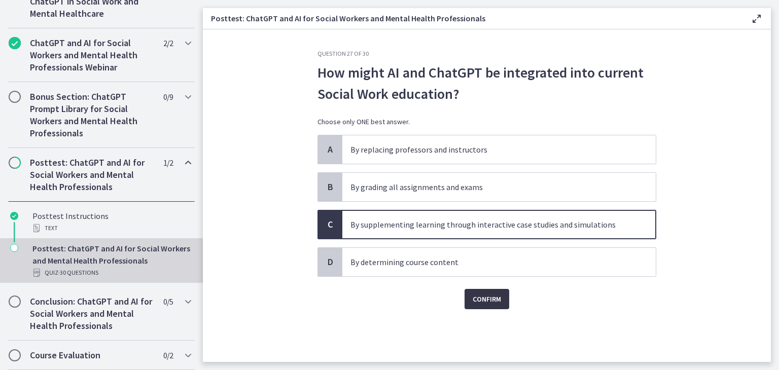
click at [481, 299] on span "Confirm" at bounding box center [487, 299] width 28 height 12
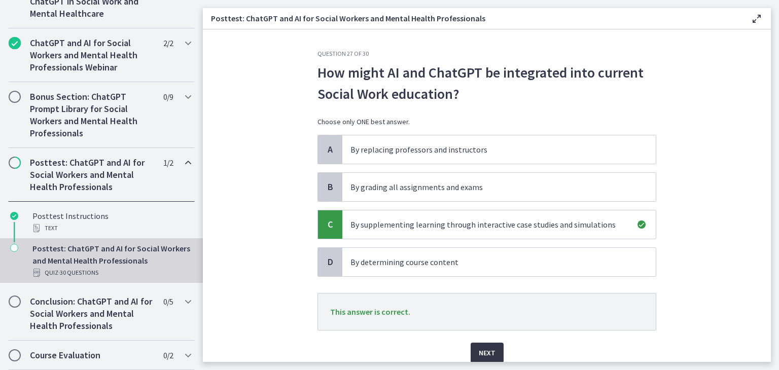
click at [492, 351] on button "Next" at bounding box center [487, 353] width 33 height 20
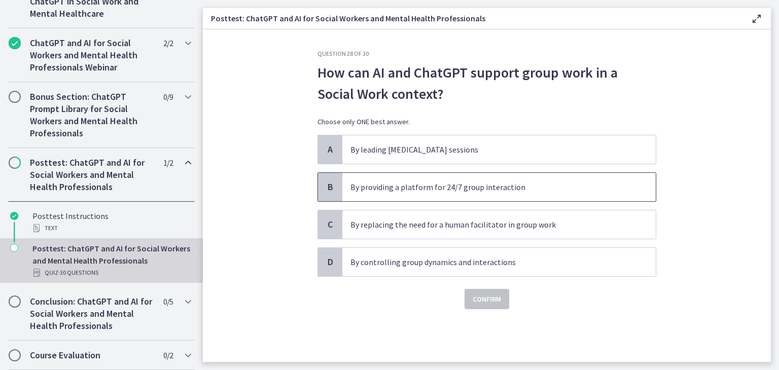
click at [465, 185] on p "By providing a platform for 24/7 group interaction" at bounding box center [489, 187] width 277 height 12
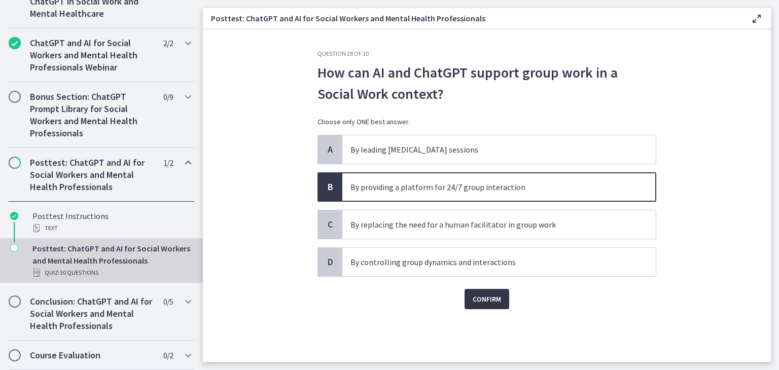
click at [484, 299] on span "Confirm" at bounding box center [487, 299] width 28 height 12
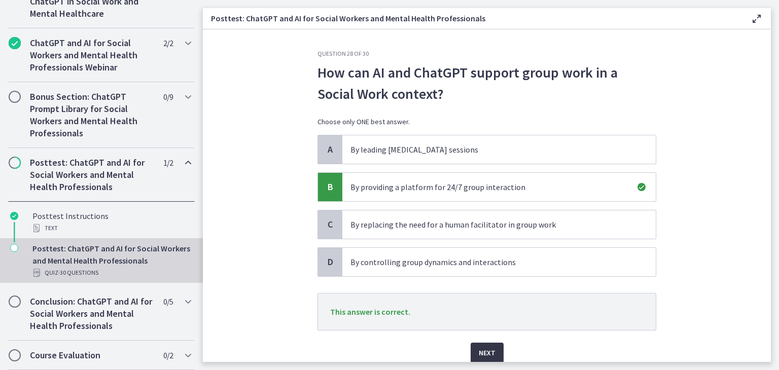
click at [482, 348] on span "Next" at bounding box center [487, 353] width 17 height 12
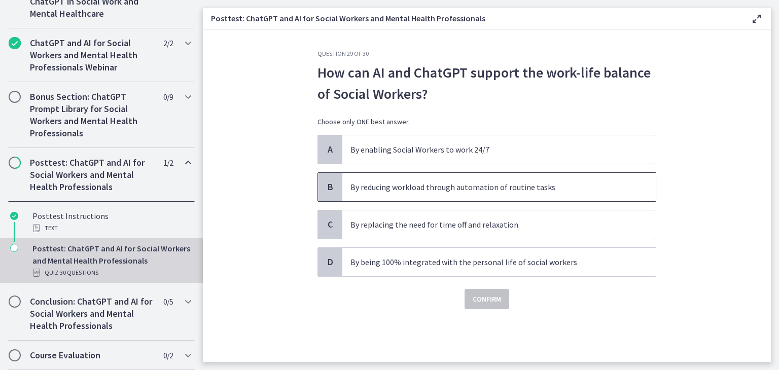
click at [563, 188] on p "By reducing workload through automation of routine tasks" at bounding box center [489, 187] width 277 height 12
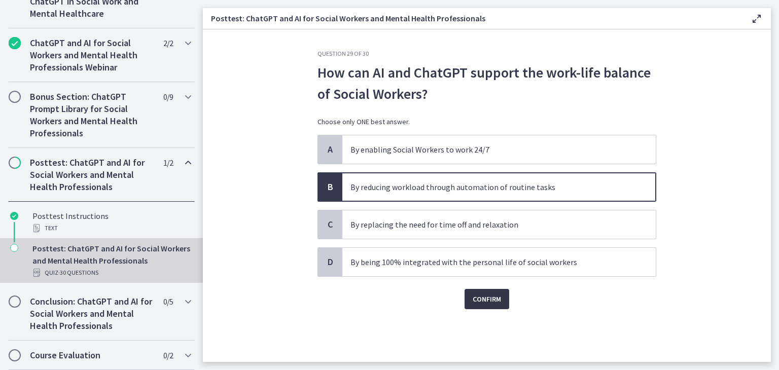
click at [496, 307] on button "Confirm" at bounding box center [487, 299] width 45 height 20
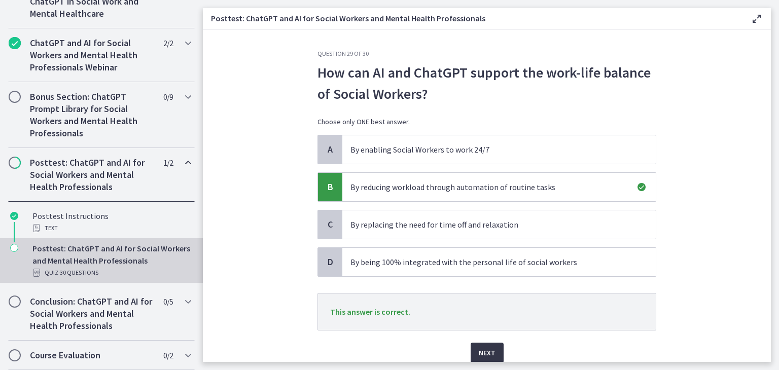
click at [486, 348] on span "Next" at bounding box center [487, 353] width 17 height 12
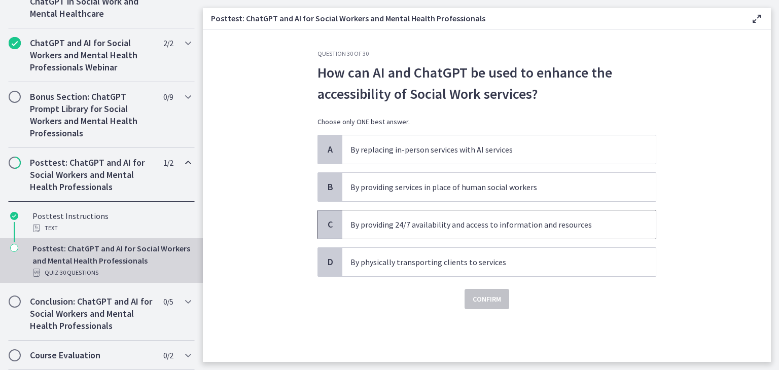
click at [394, 234] on span "By providing 24/7 availability and access to information and resources" at bounding box center [499, 225] width 314 height 28
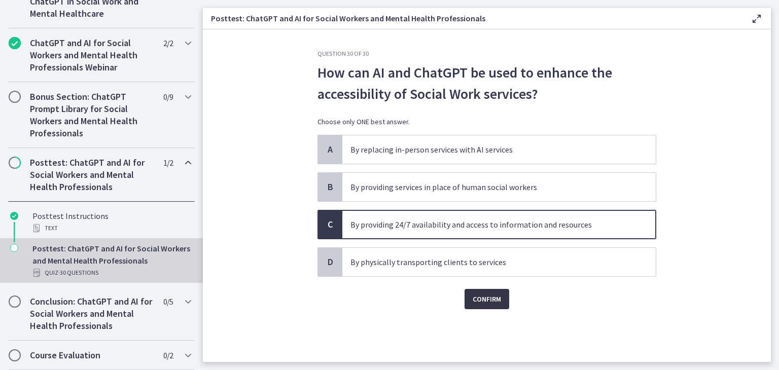
click at [495, 306] on button "Confirm" at bounding box center [487, 299] width 45 height 20
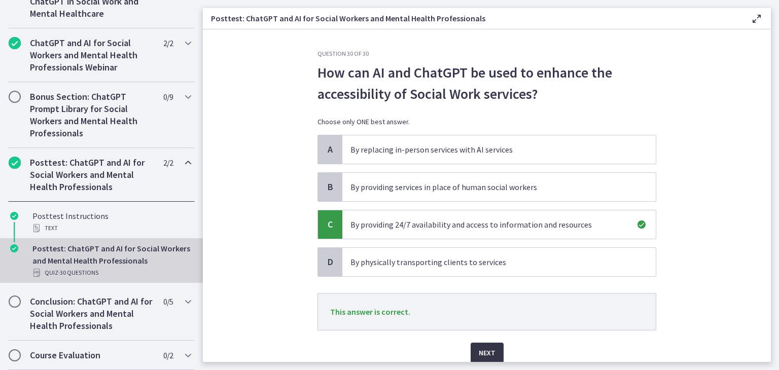
click at [494, 343] on button "Next" at bounding box center [487, 353] width 33 height 20
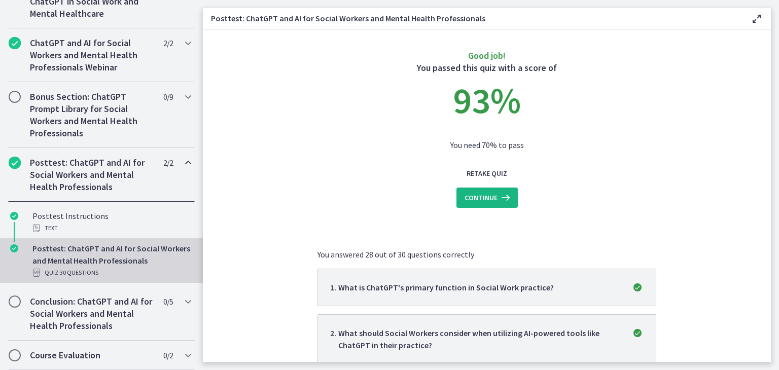
click at [485, 200] on span "Continue" at bounding box center [481, 198] width 33 height 12
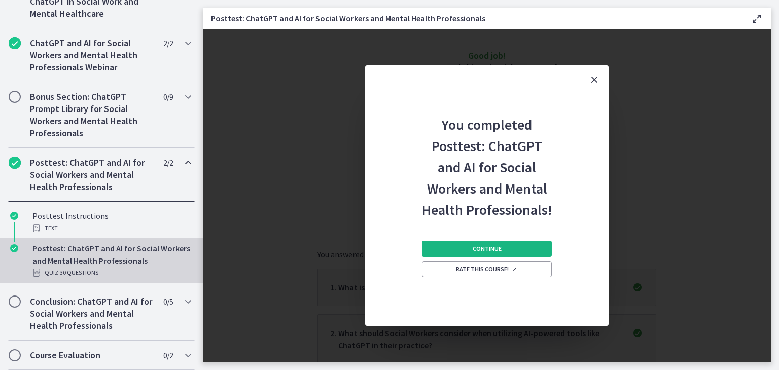
click at [497, 248] on span "Continue" at bounding box center [487, 249] width 29 height 8
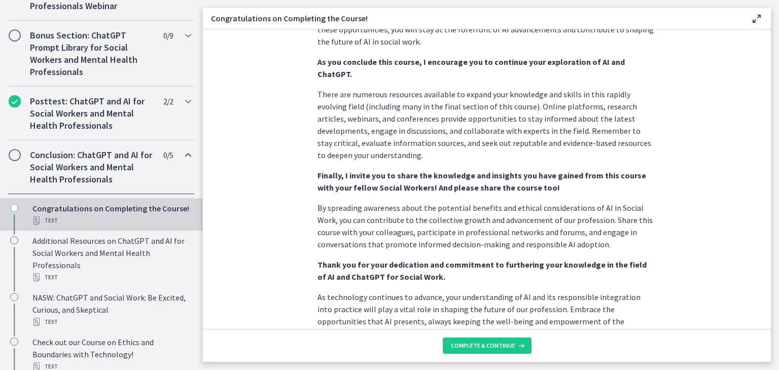
scroll to position [883, 0]
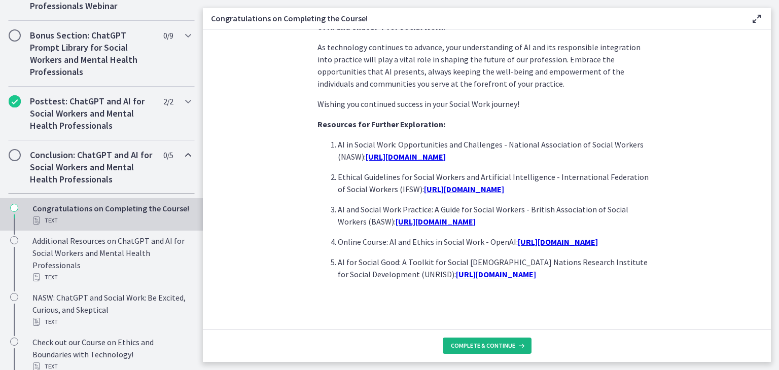
click at [508, 346] on span "Complete & continue" at bounding box center [483, 346] width 64 height 8
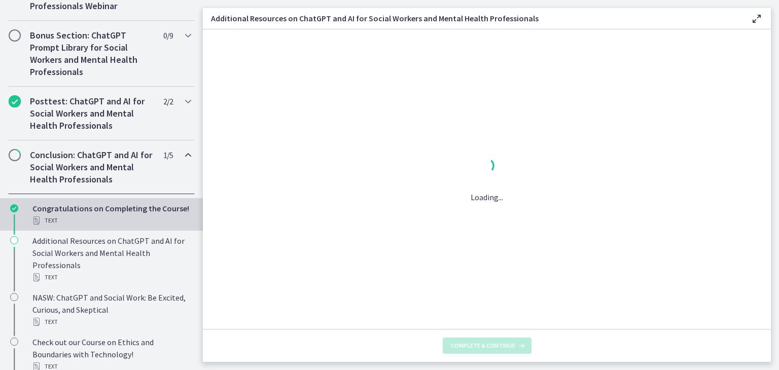
scroll to position [0, 0]
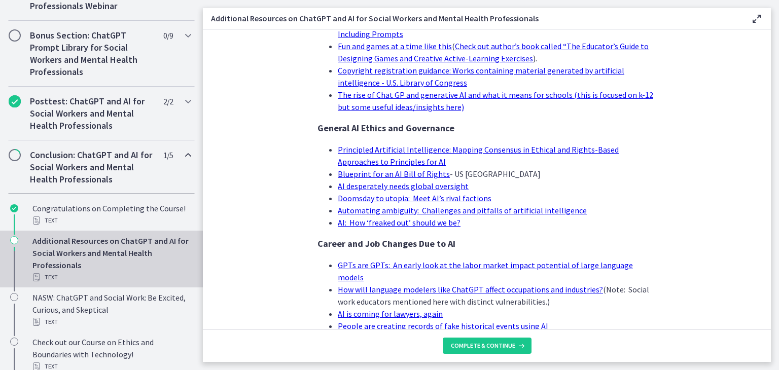
scroll to position [996, 0]
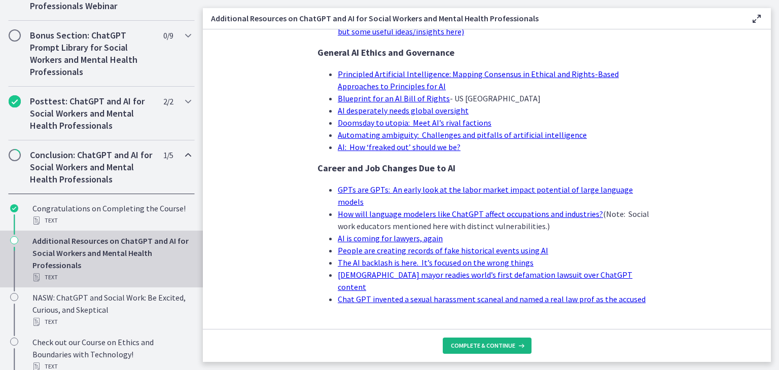
click at [523, 344] on icon at bounding box center [520, 346] width 10 height 8
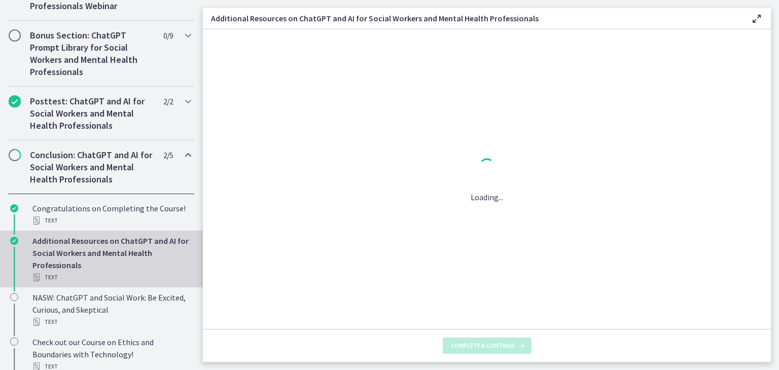
scroll to position [0, 0]
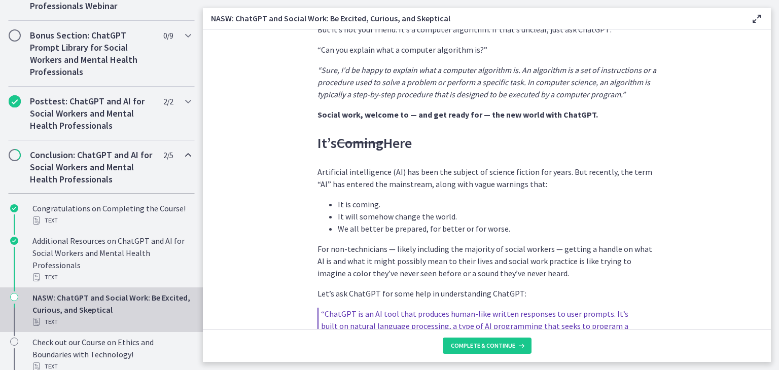
scroll to position [710, 0]
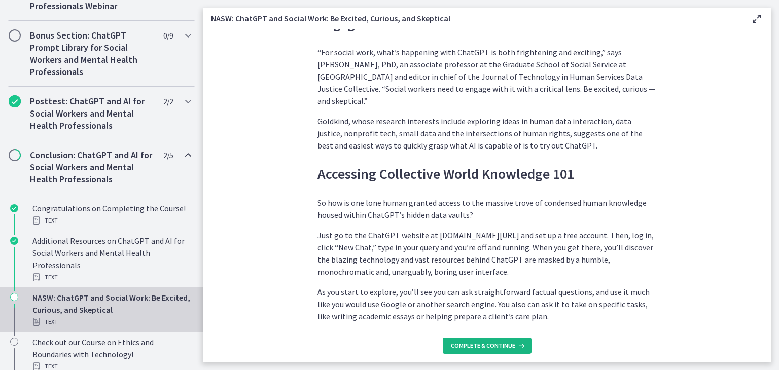
click at [503, 350] on span "Complete & continue" at bounding box center [483, 346] width 64 height 8
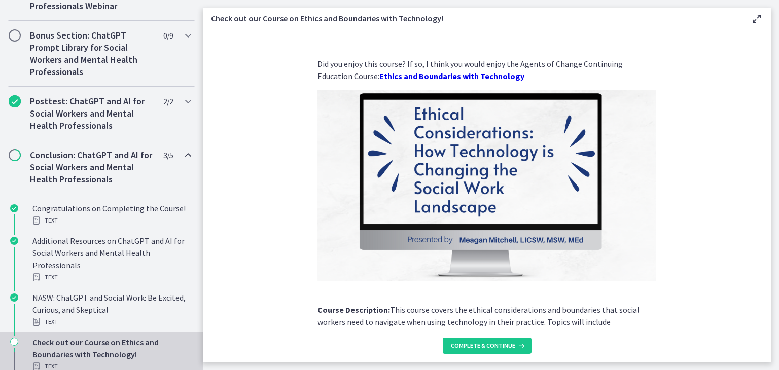
scroll to position [136, 0]
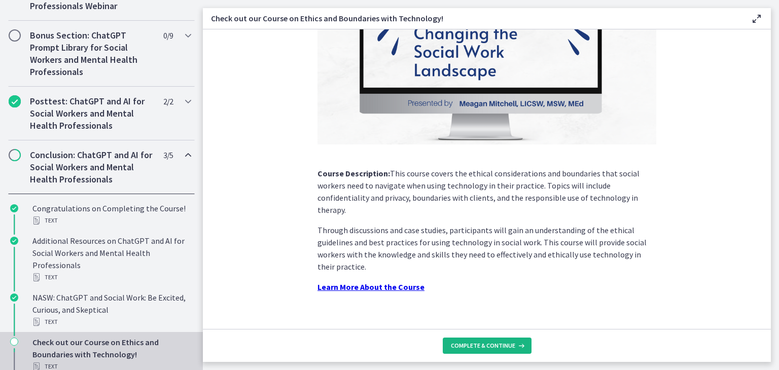
click at [493, 346] on span "Complete & continue" at bounding box center [483, 346] width 64 height 8
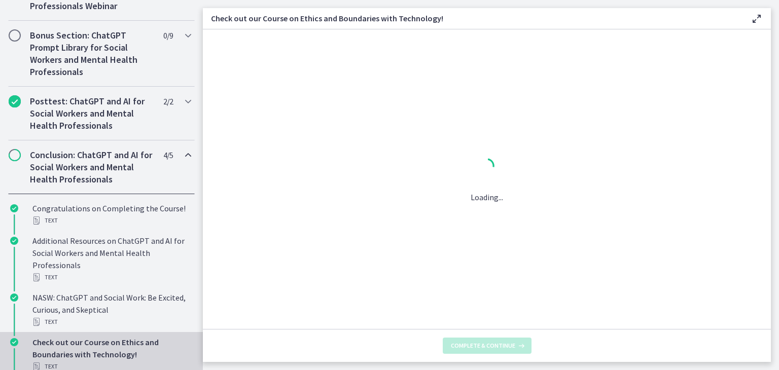
scroll to position [0, 0]
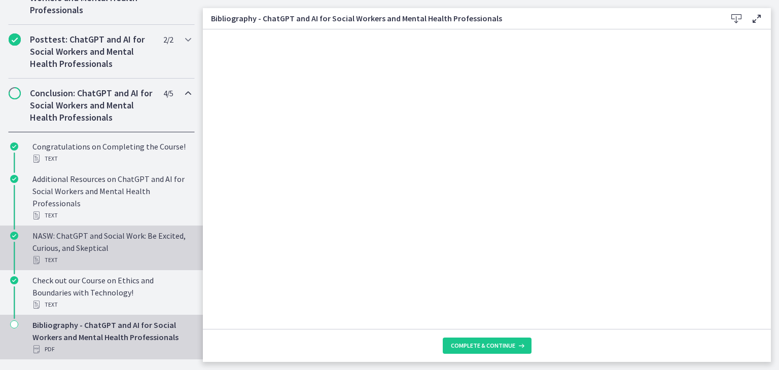
scroll to position [590, 0]
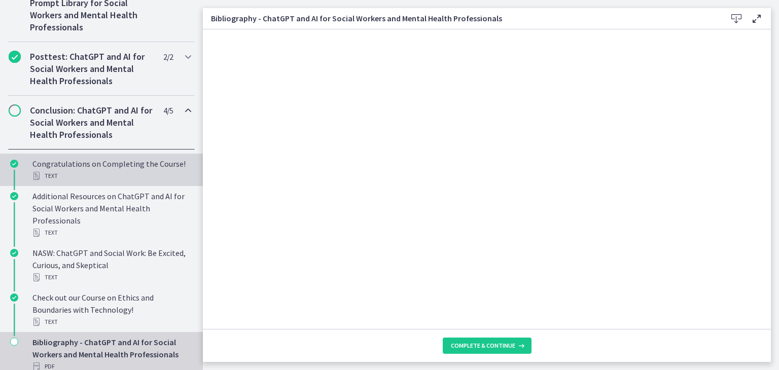
click at [108, 177] on div "Congratulations on Completing the Course! Text" at bounding box center [111, 170] width 158 height 24
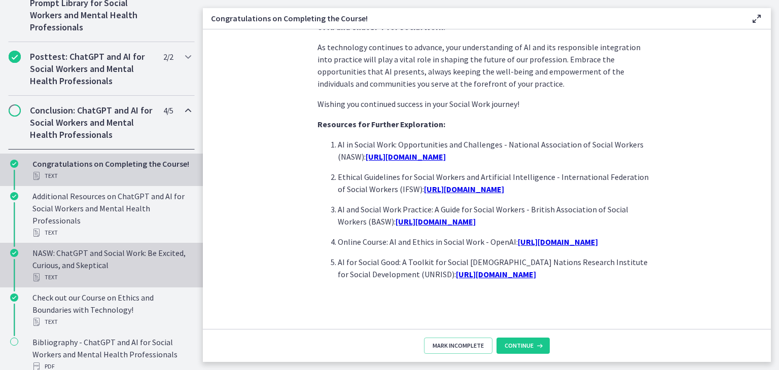
scroll to position [641, 0]
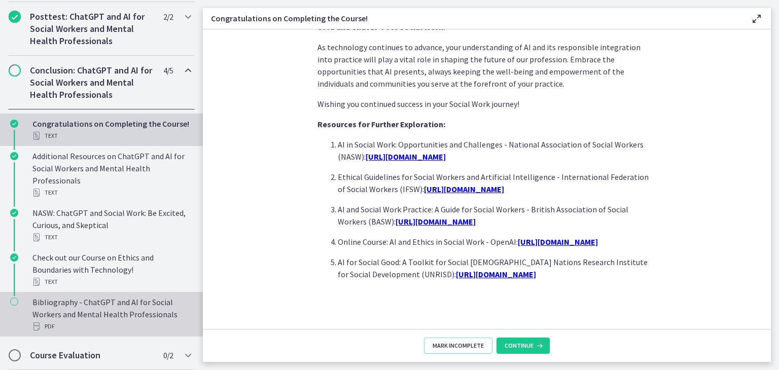
click at [148, 305] on div "Bibliography - ChatGPT and AI for Social Workers and Mental Health Professional…" at bounding box center [111, 314] width 158 height 37
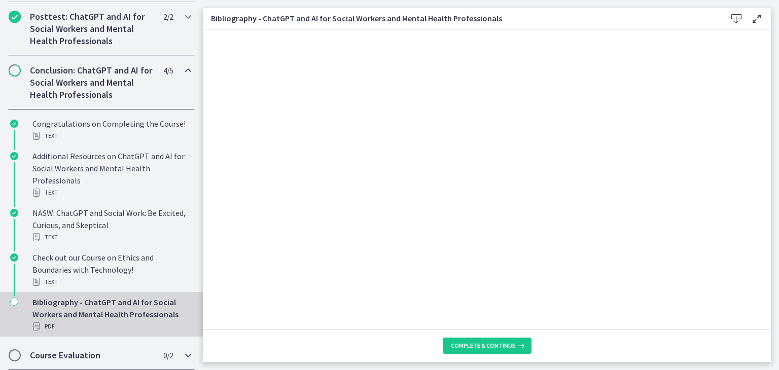
click at [71, 353] on h2 "Course Evaluation" at bounding box center [92, 356] width 124 height 12
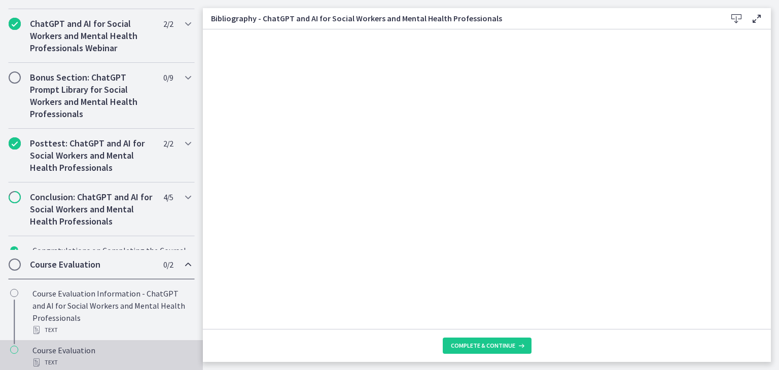
scroll to position [507, 0]
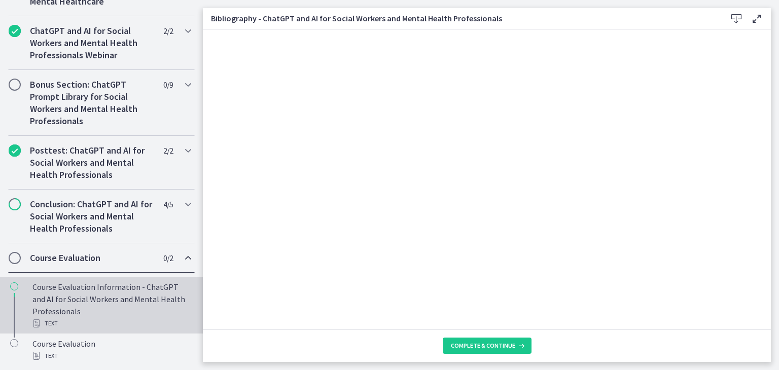
click at [142, 298] on div "Course Evaluation Information - ChatGPT and AI for Social Workers and Mental He…" at bounding box center [111, 305] width 158 height 49
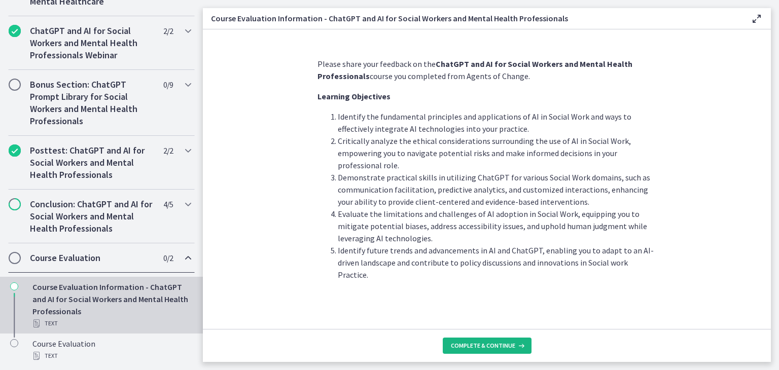
click at [487, 343] on span "Complete & continue" at bounding box center [483, 346] width 64 height 8
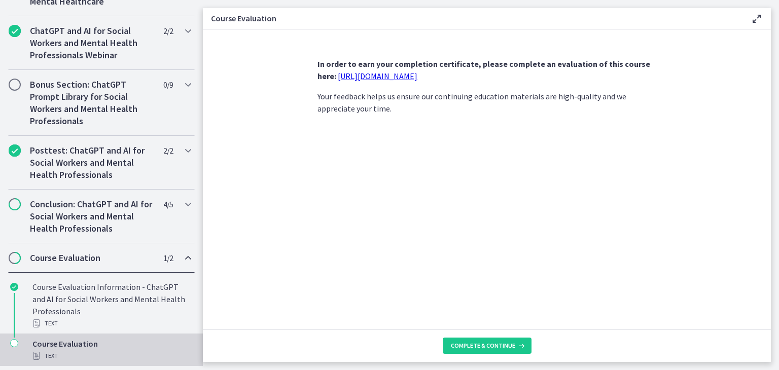
click at [395, 76] on link "[URL][DOMAIN_NAME]" at bounding box center [378, 76] width 80 height 10
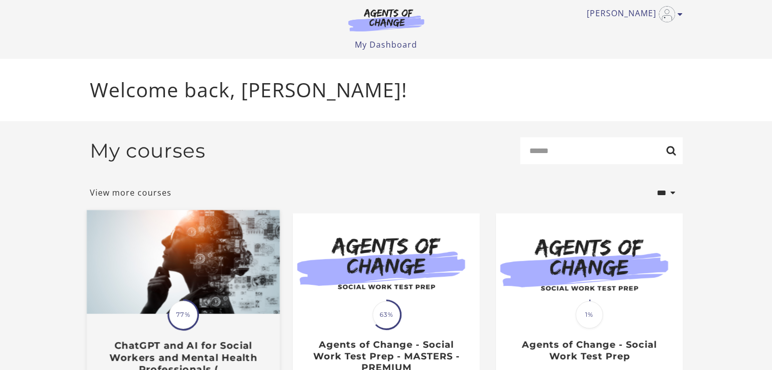
scroll to position [51, 0]
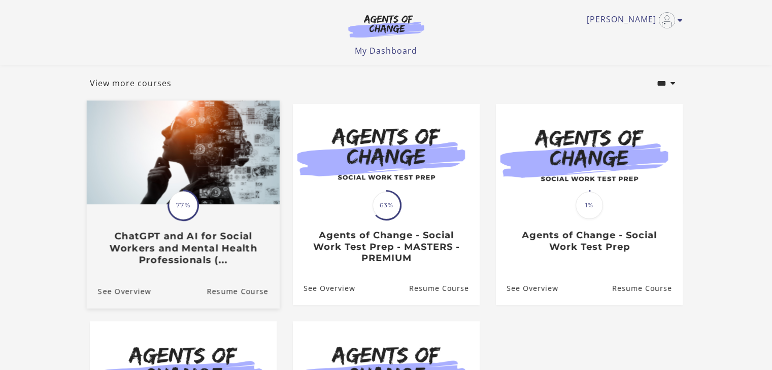
click at [222, 145] on img at bounding box center [182, 153] width 193 height 104
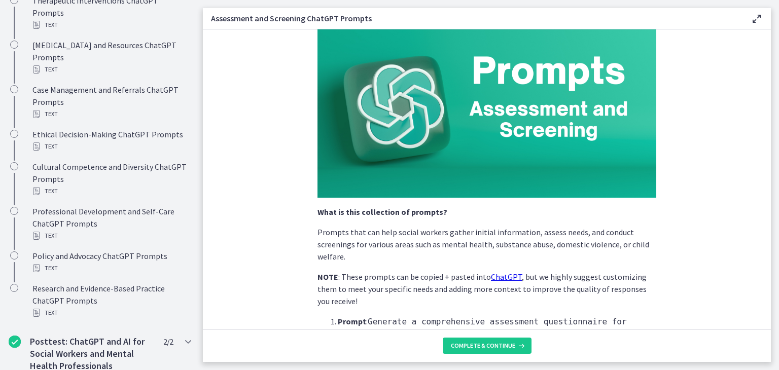
scroll to position [580, 0]
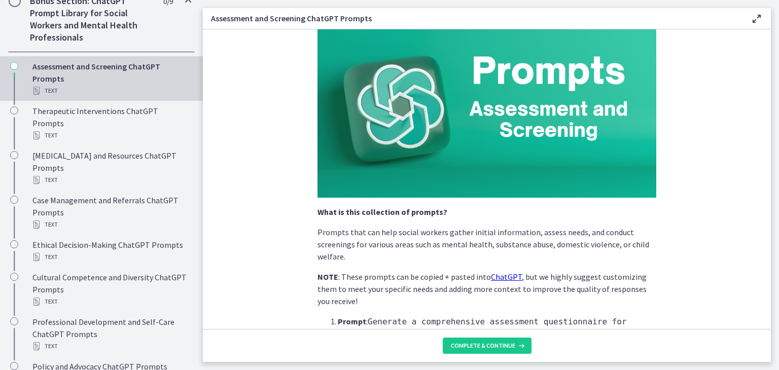
click at [16, 6] on span "Chapters" at bounding box center [15, 1] width 10 height 10
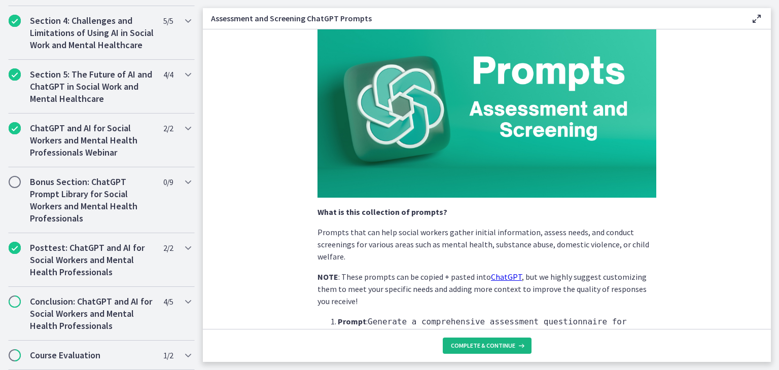
click at [467, 349] on span "Complete & continue" at bounding box center [483, 346] width 64 height 8
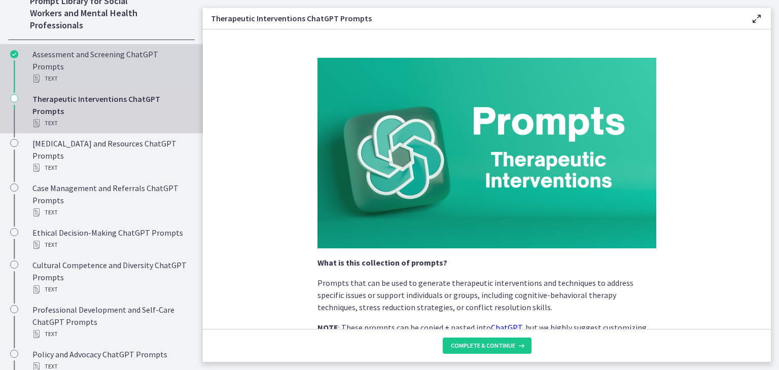
scroll to position [795, 0]
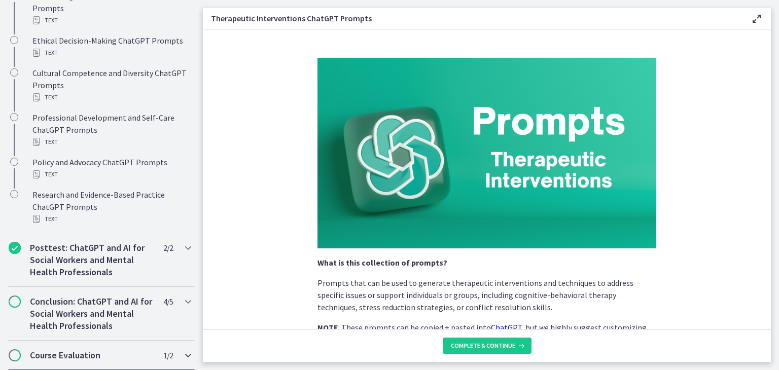
click at [69, 354] on h2 "Course Evaluation" at bounding box center [92, 356] width 124 height 12
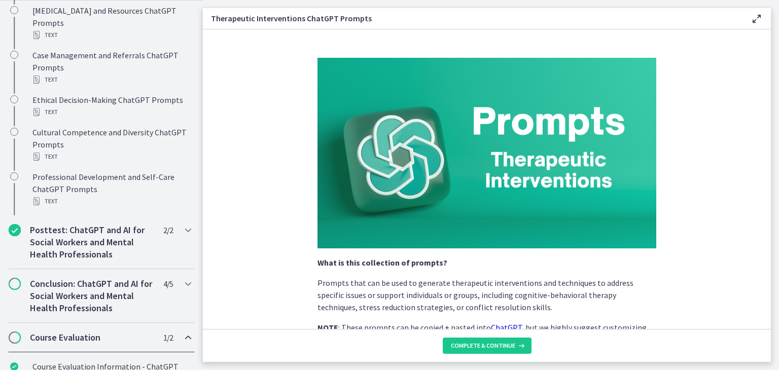
scroll to position [507, 0]
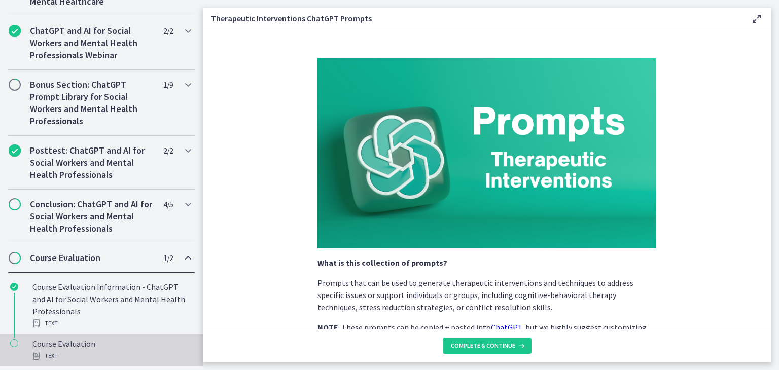
click at [88, 339] on div "Course Evaluation Text" at bounding box center [111, 350] width 158 height 24
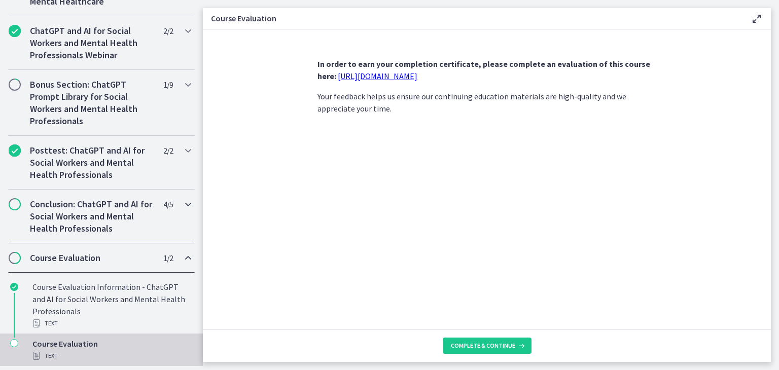
click at [182, 205] on icon "Chapters" at bounding box center [188, 204] width 12 height 12
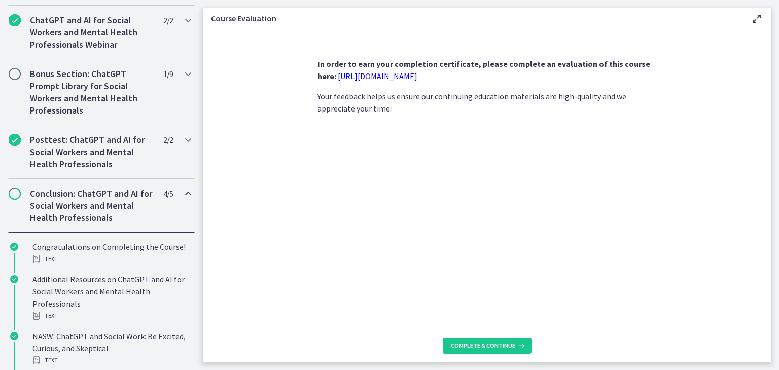
click at [182, 200] on icon "Chapters" at bounding box center [188, 194] width 12 height 12
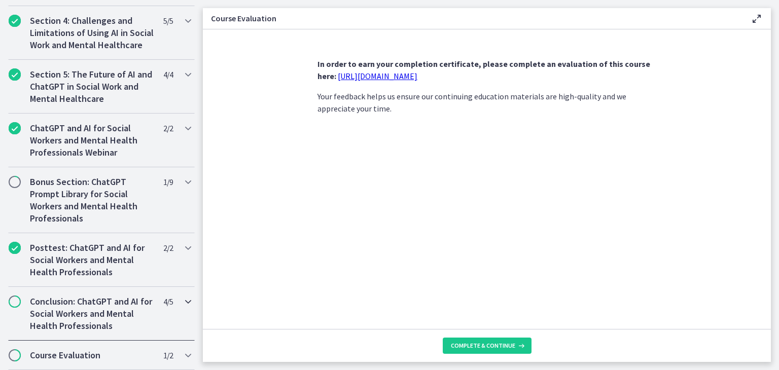
scroll to position [409, 0]
